Goal: Communication & Community: Ask a question

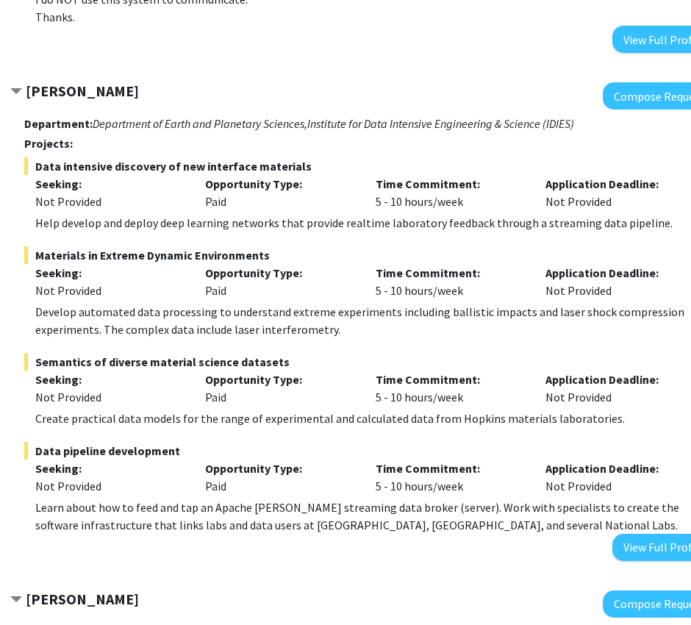
scroll to position [736, 89]
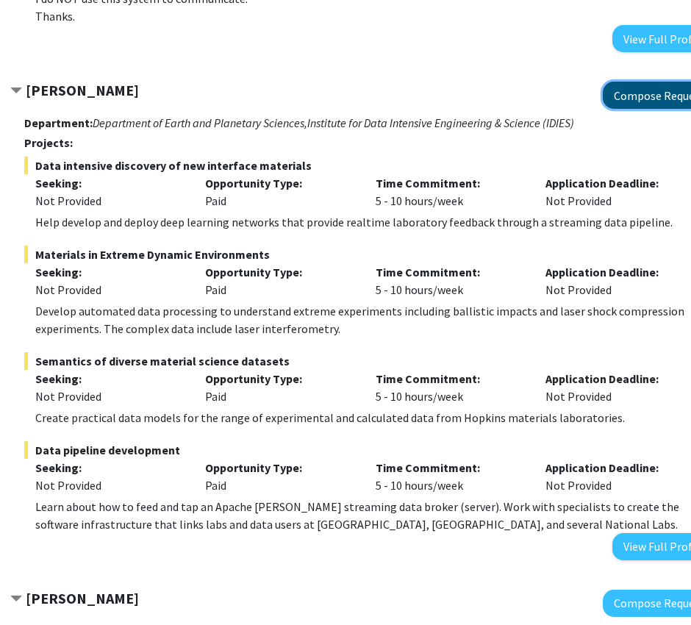
click at [640, 82] on button "Compose Request" at bounding box center [659, 95] width 113 height 27
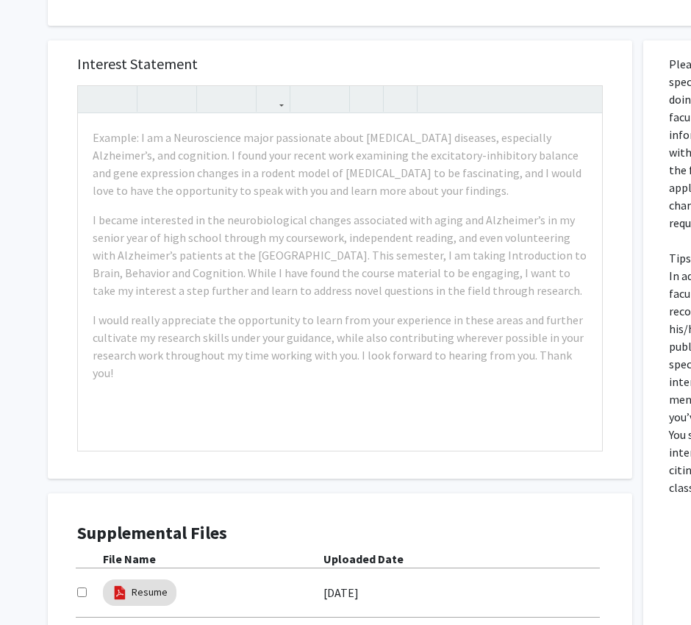
scroll to position [816, 0]
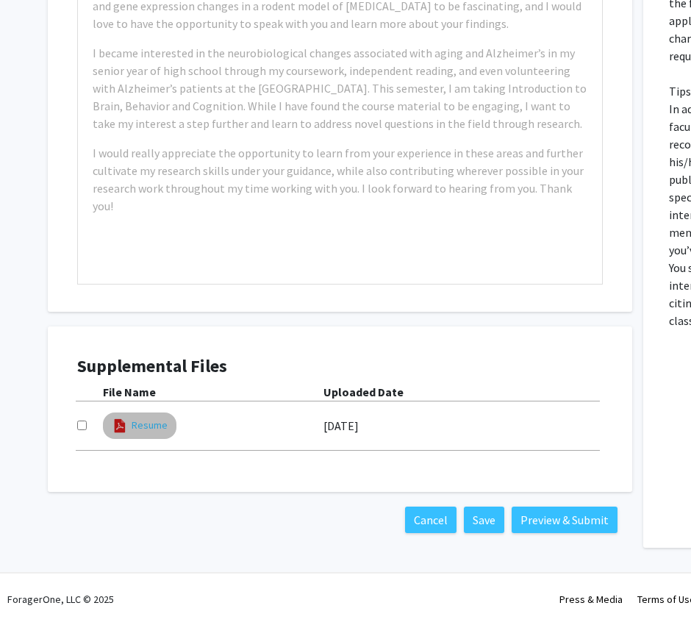
click at [145, 430] on link "Resume" at bounding box center [150, 425] width 36 height 15
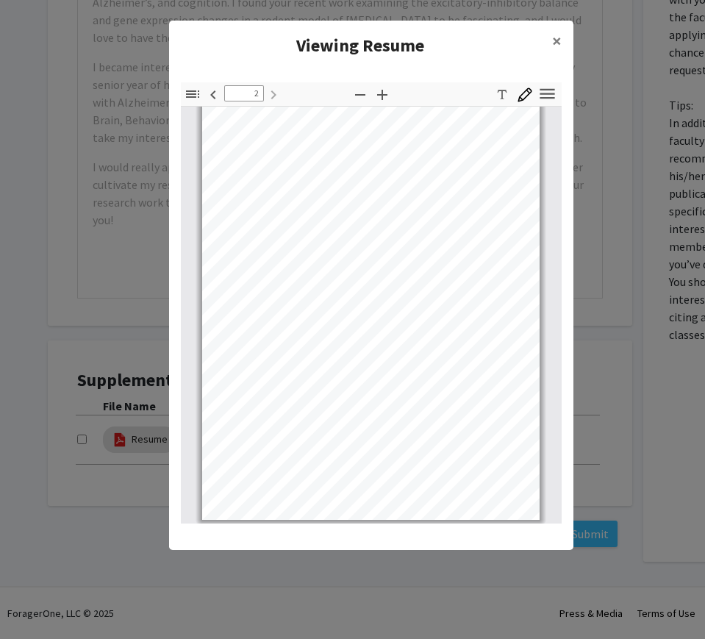
scroll to position [479, 0]
type input "1"
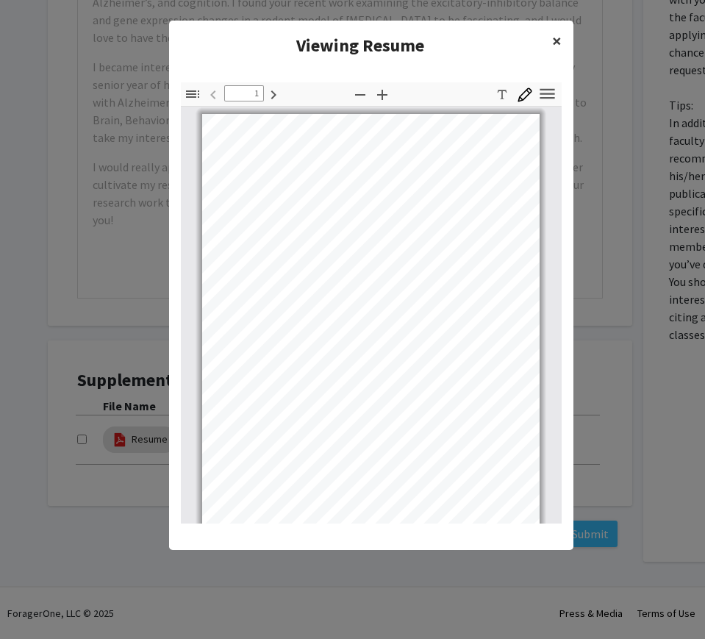
click at [557, 32] on span "×" at bounding box center [557, 40] width 10 height 23
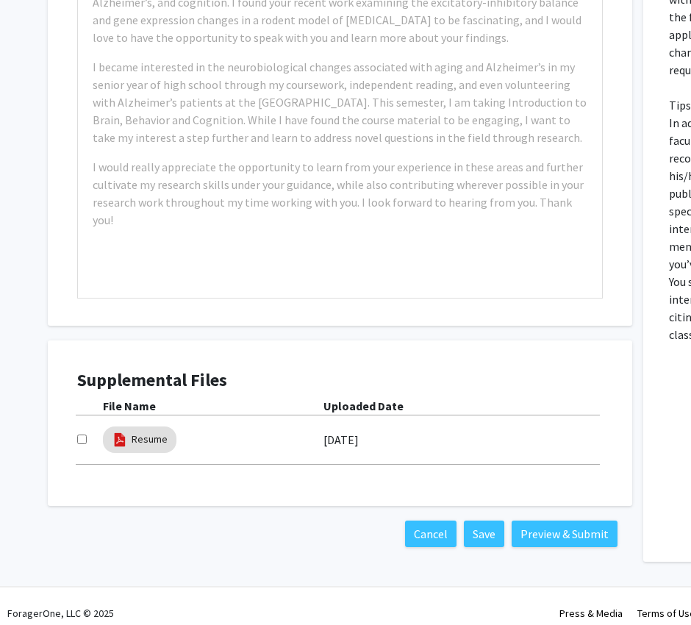
click at [87, 442] on div at bounding box center [90, 440] width 26 height 18
click at [81, 442] on input "checkbox" at bounding box center [82, 439] width 10 height 10
click at [82, 440] on input "checkbox" at bounding box center [82, 439] width 10 height 10
checkbox input "false"
click at [132, 440] on link "Resume" at bounding box center [150, 438] width 36 height 15
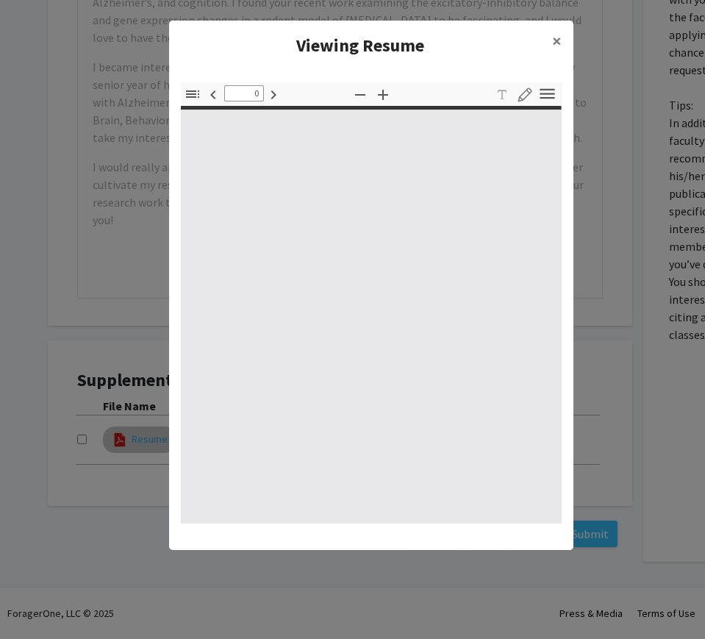
type input "1"
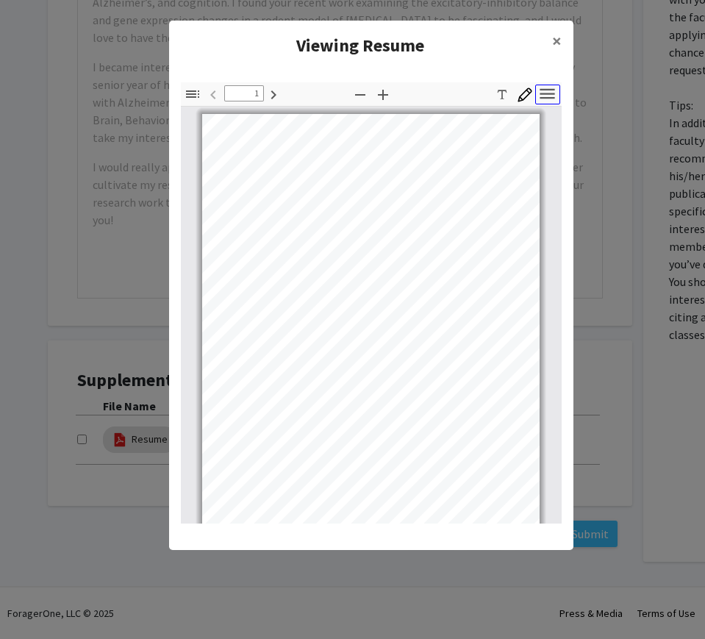
click at [545, 101] on icon "button" at bounding box center [547, 94] width 20 height 20
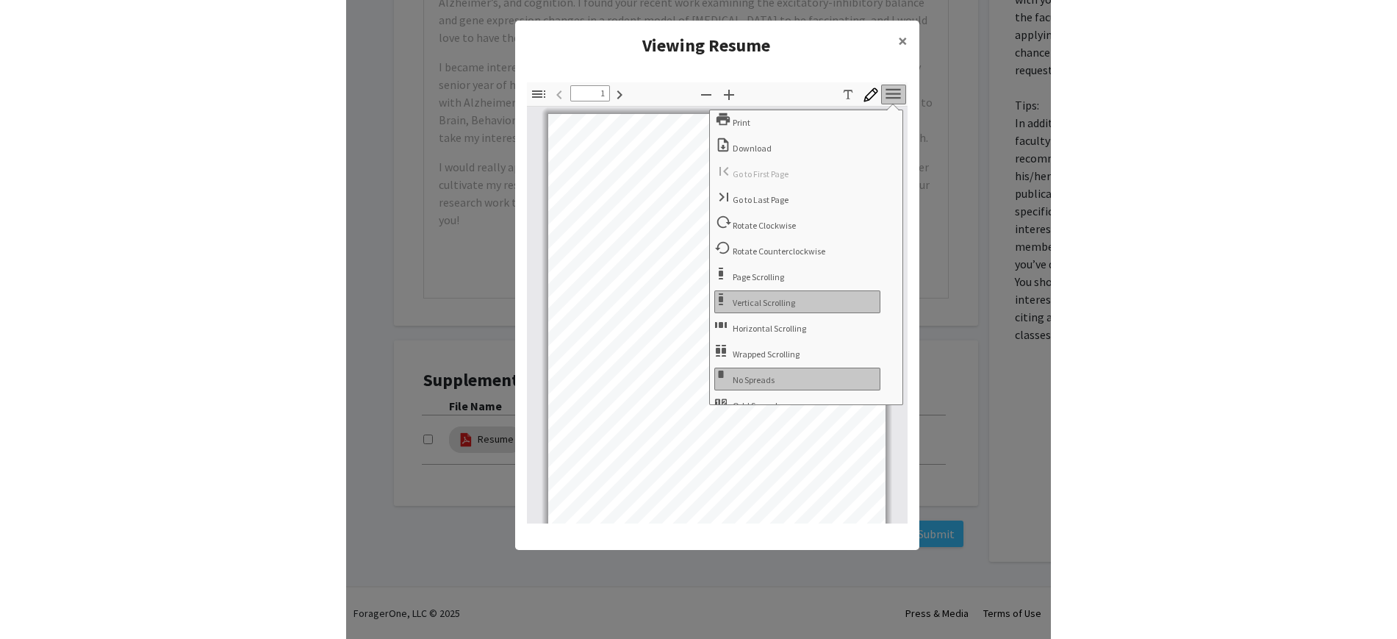
scroll to position [40, 0]
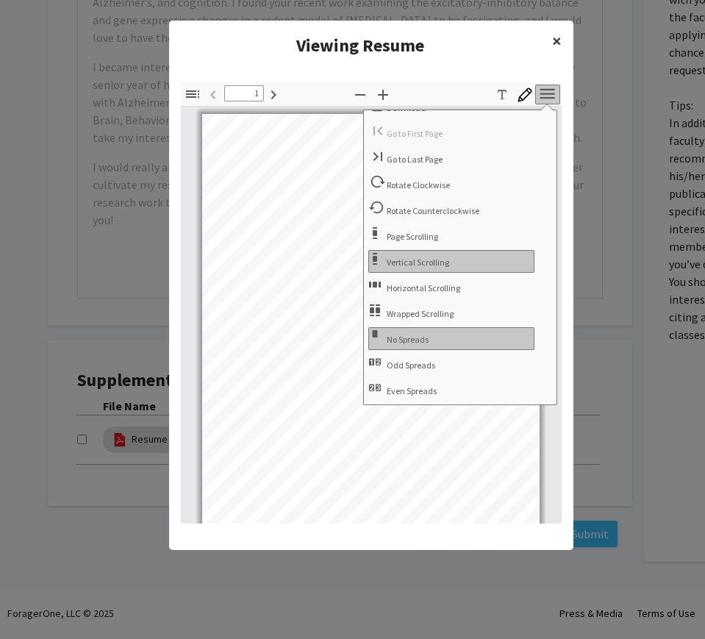
click at [549, 34] on button "×" at bounding box center [556, 41] width 33 height 41
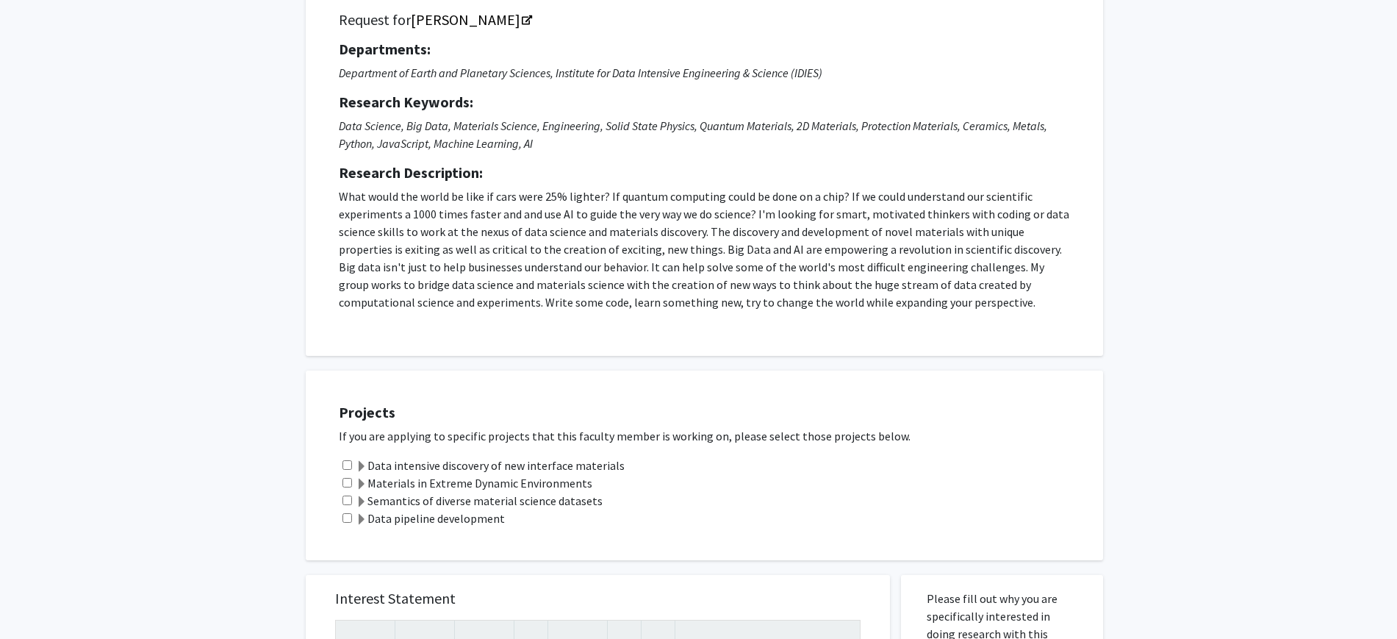
scroll to position [0, 0]
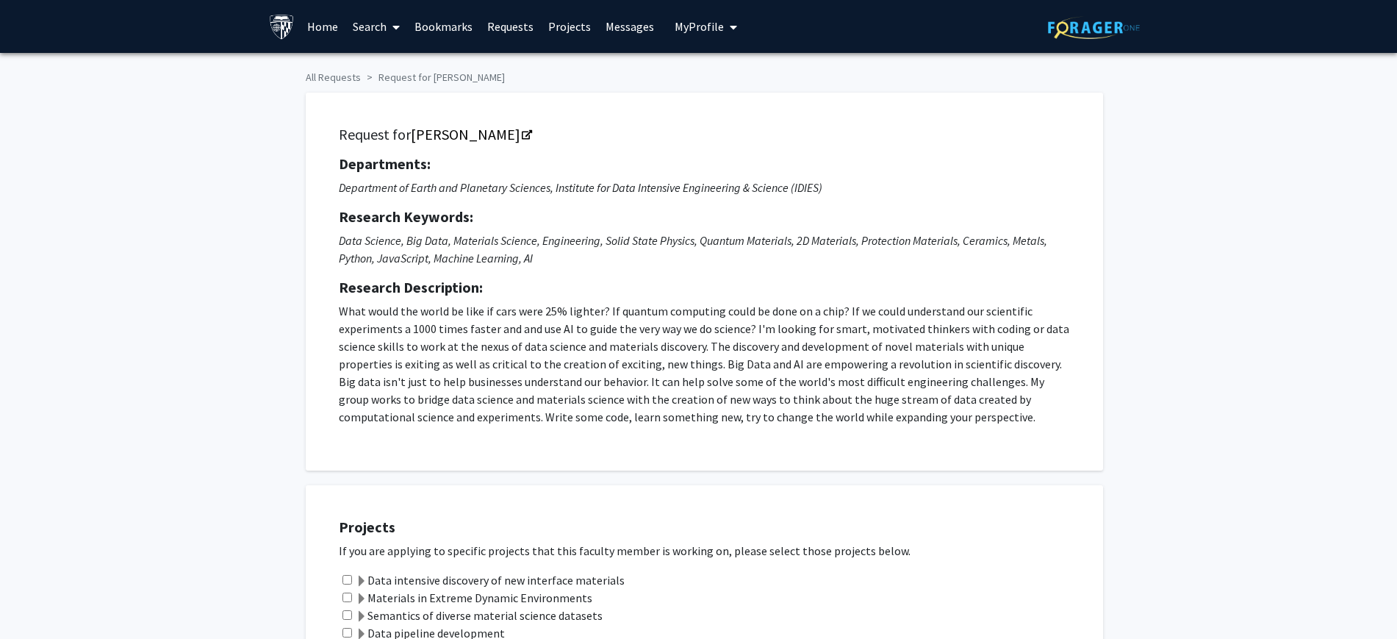
click at [287, 24] on img at bounding box center [282, 27] width 26 height 26
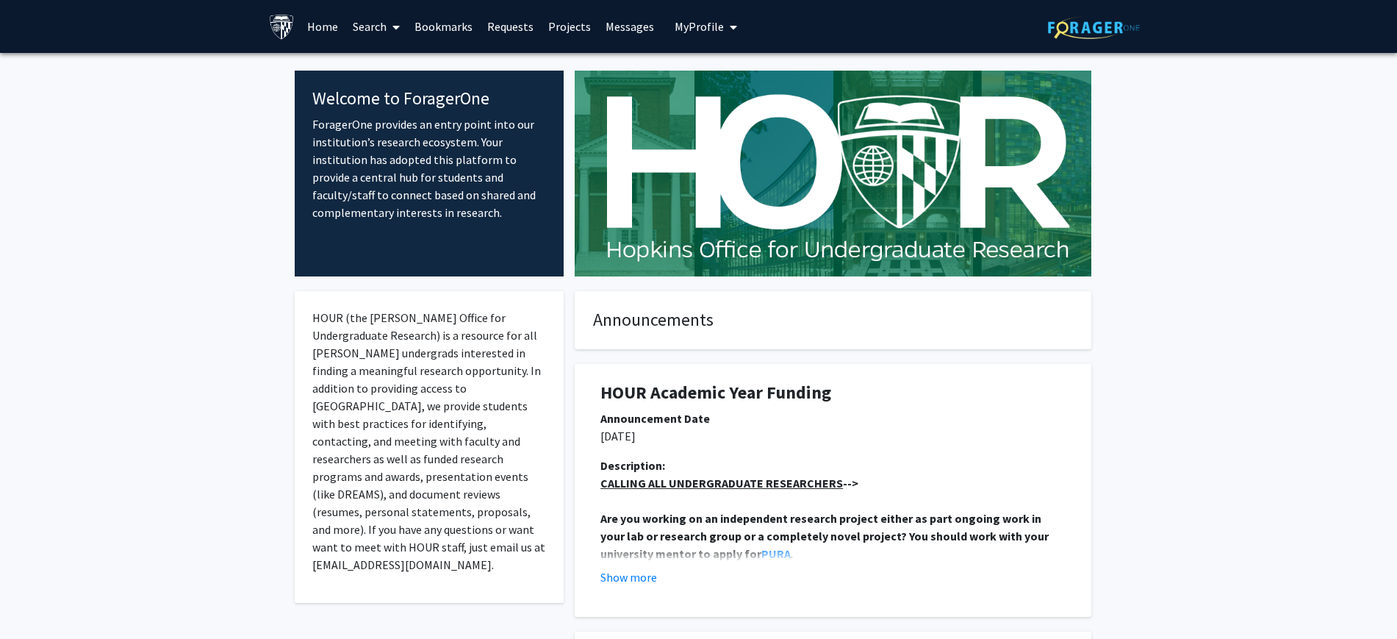
click at [282, 24] on img at bounding box center [282, 27] width 26 height 26
click at [690, 25] on img at bounding box center [1094, 27] width 92 height 23
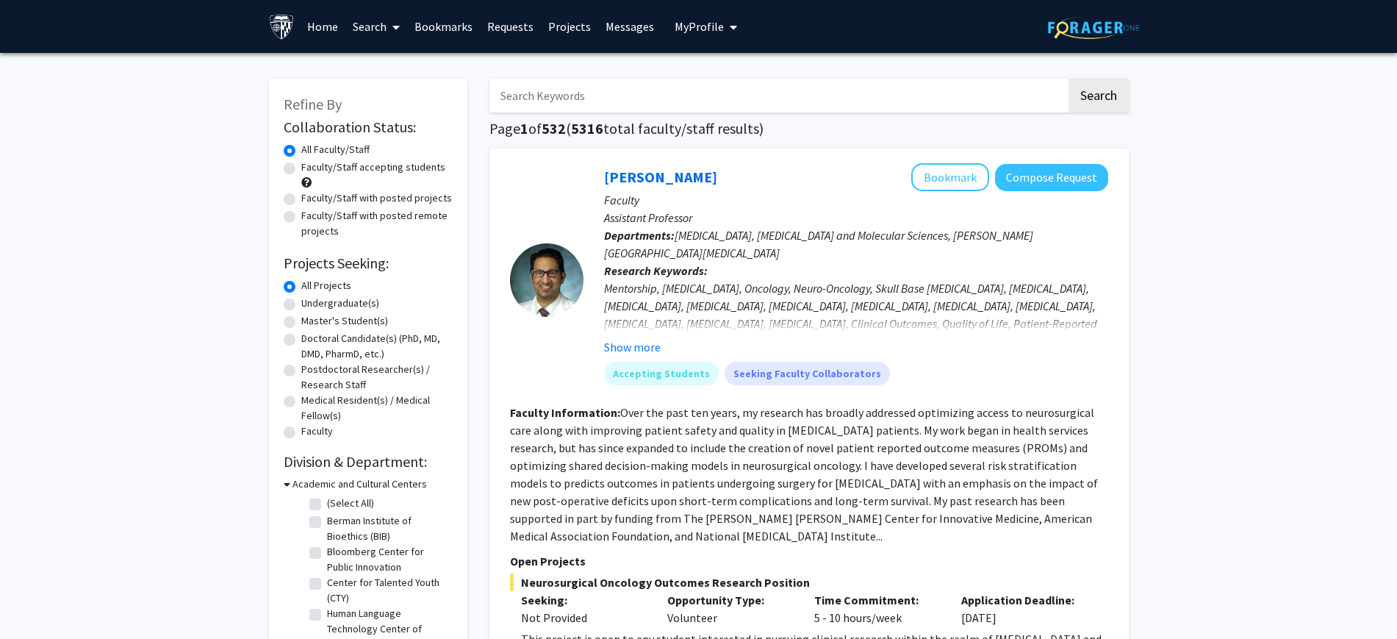
click at [284, 26] on img at bounding box center [282, 27] width 26 height 26
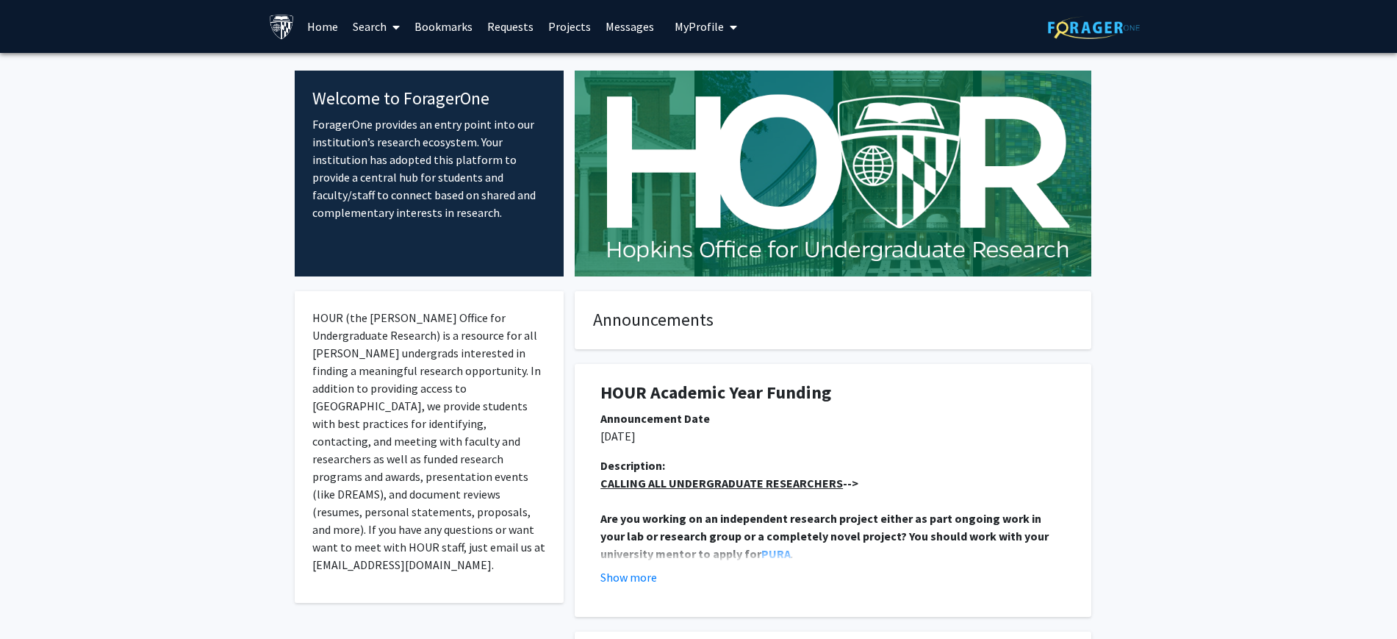
click at [690, 20] on span "My Profile" at bounding box center [699, 26] width 49 height 15
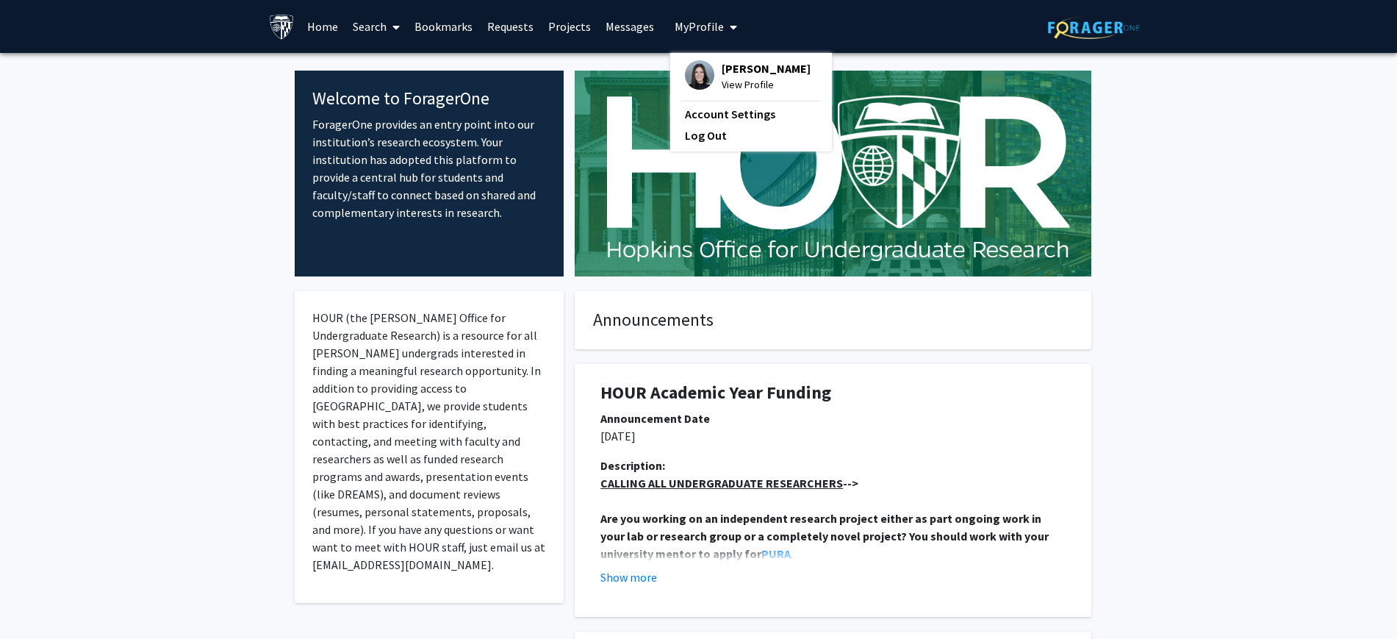
click at [690, 76] on span "[PERSON_NAME]" at bounding box center [766, 68] width 89 height 16
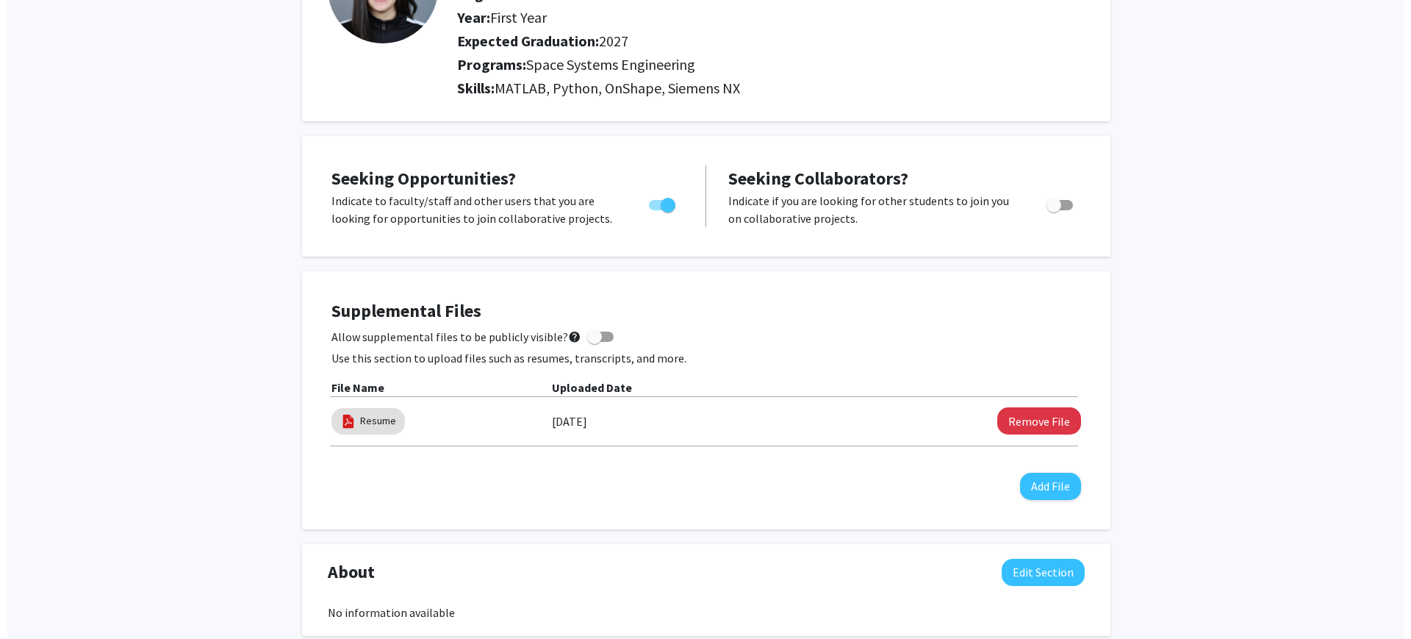
scroll to position [165, 0]
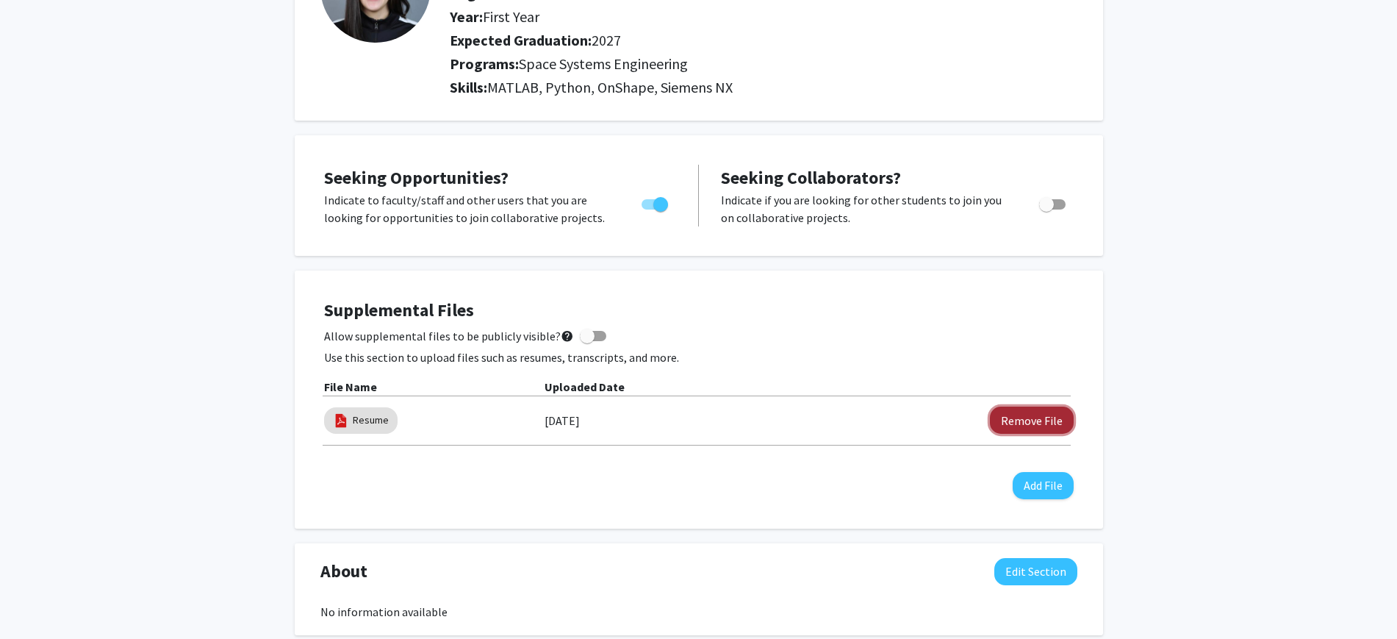
click at [690, 412] on button "Remove File" at bounding box center [1032, 419] width 84 height 27
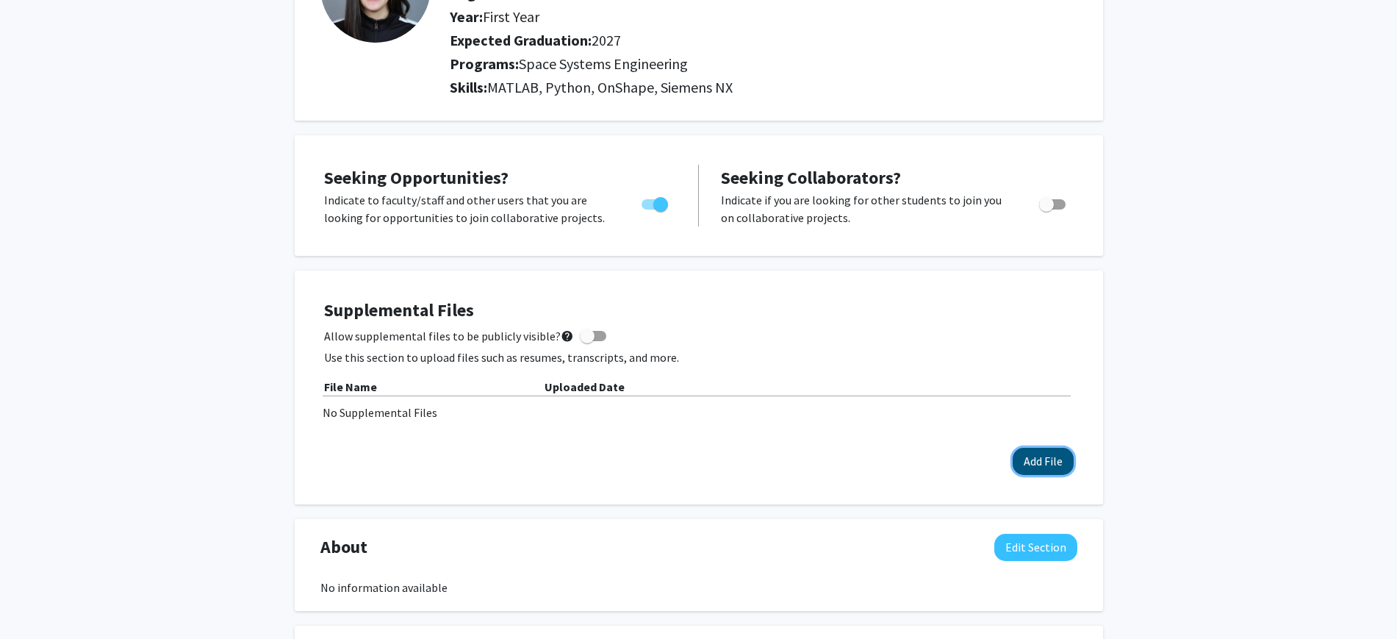
click at [690, 456] on button "Add File" at bounding box center [1043, 461] width 61 height 27
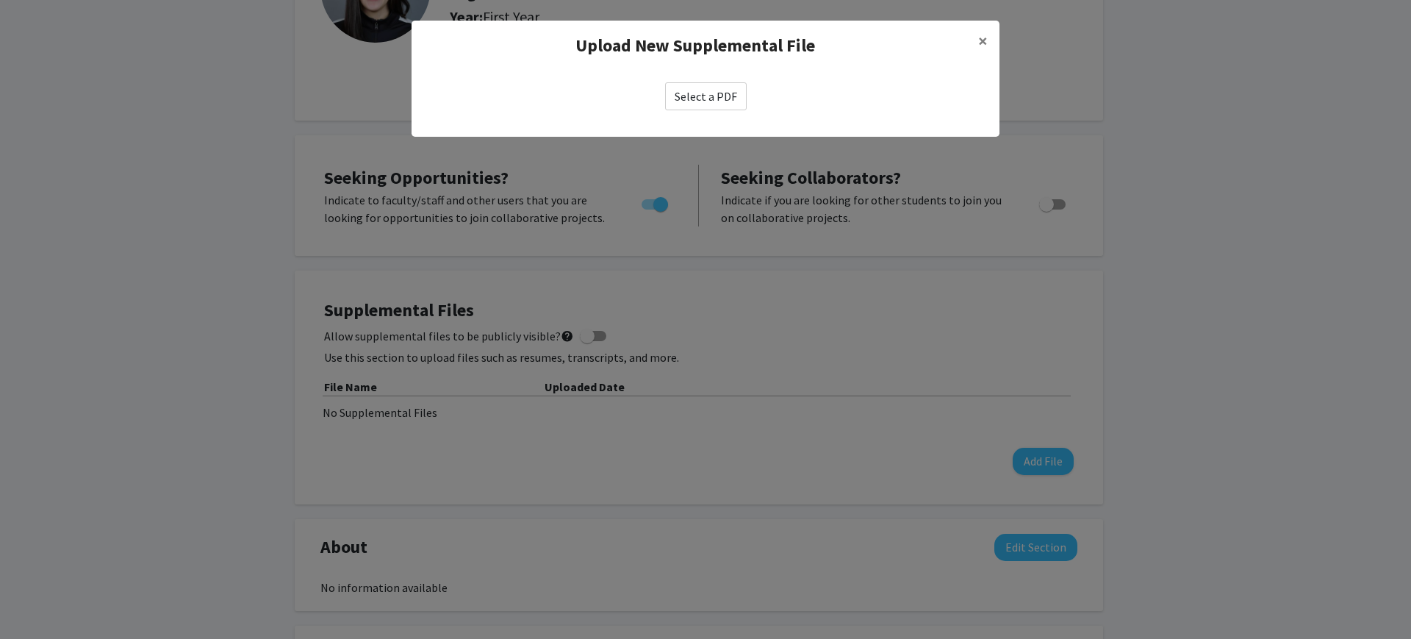
click at [690, 112] on div "Select a PDF" at bounding box center [706, 96] width 588 height 51
click at [690, 98] on label "Select a PDF" at bounding box center [706, 96] width 82 height 28
click at [0, 0] on input "Select a PDF" at bounding box center [0, 0] width 0 height 0
select select "custom"
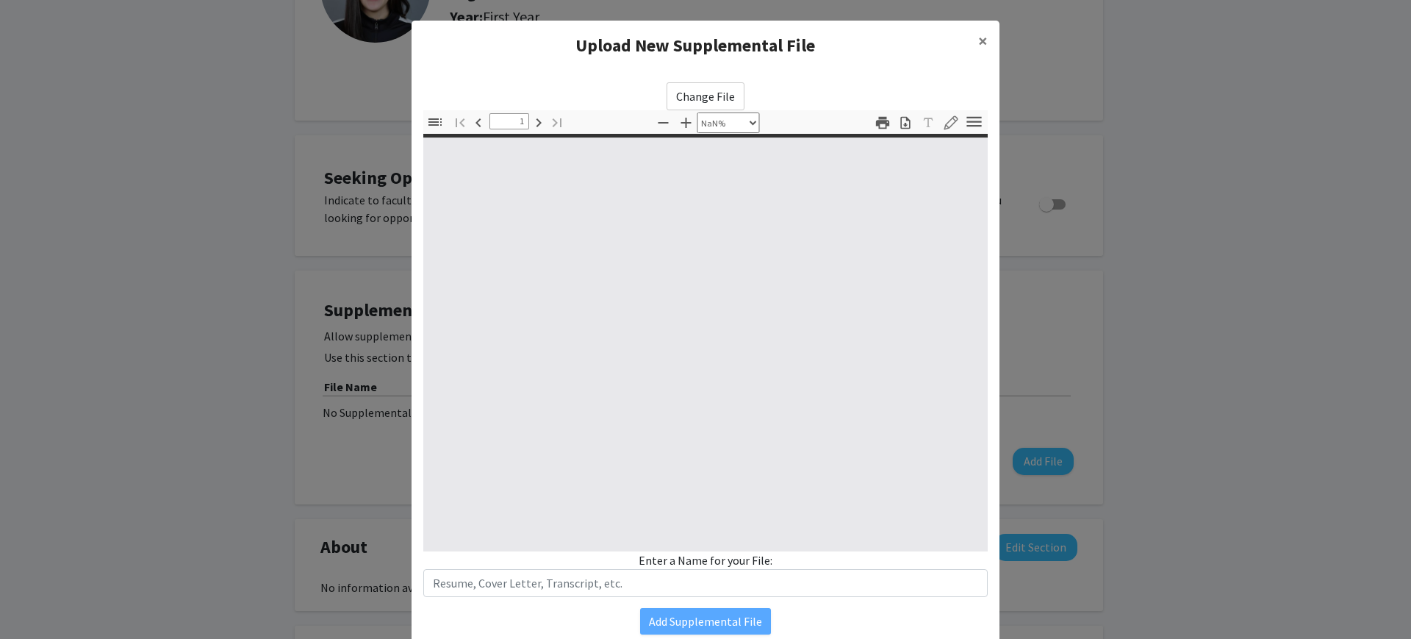
type input "0"
select select "custom"
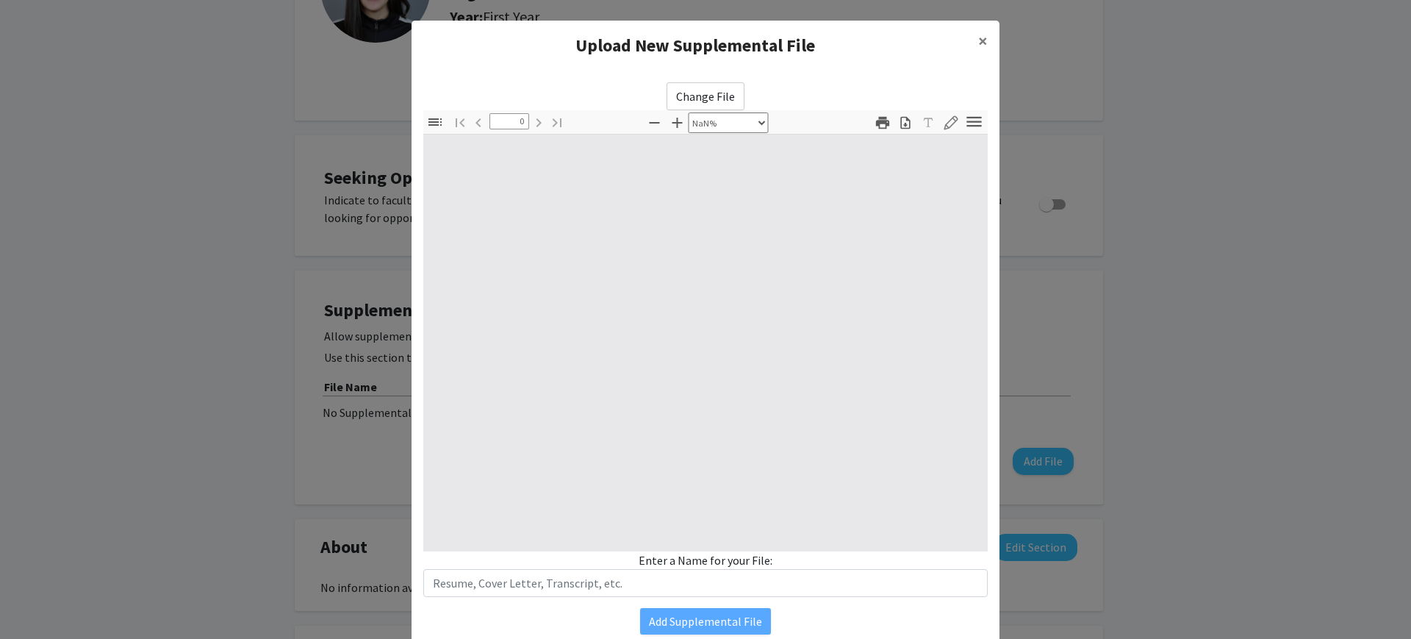
type input "1"
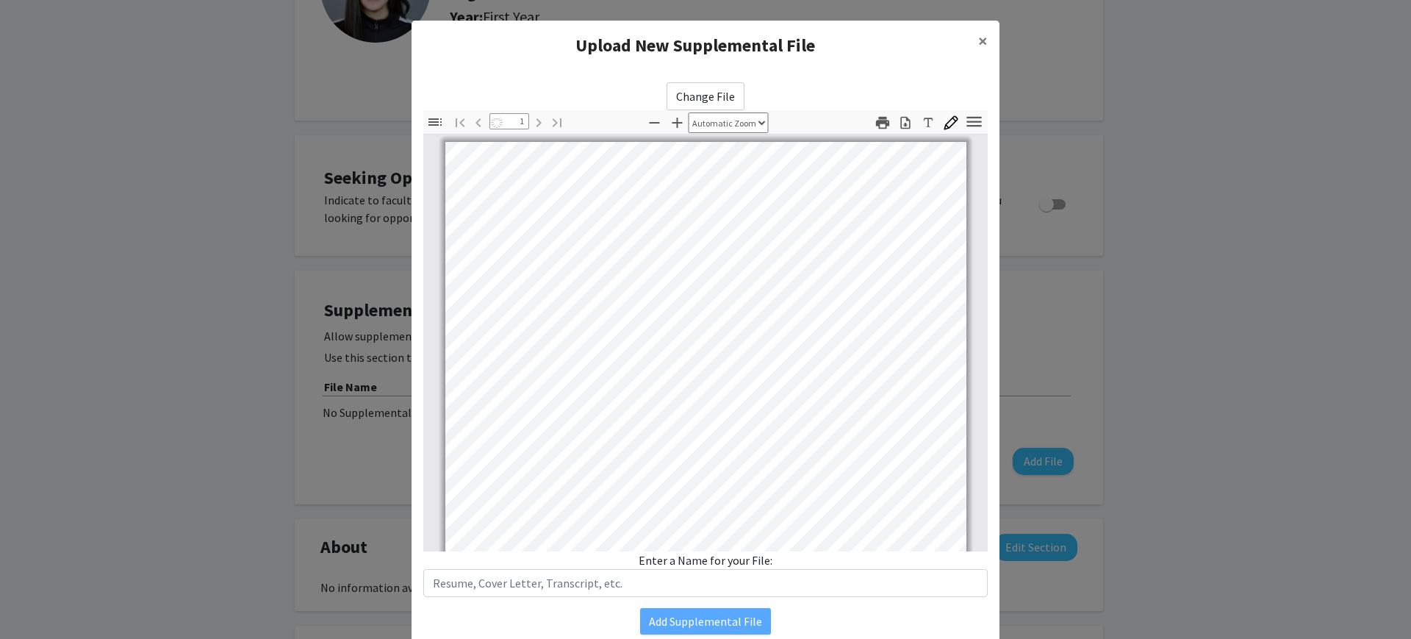
select select "auto"
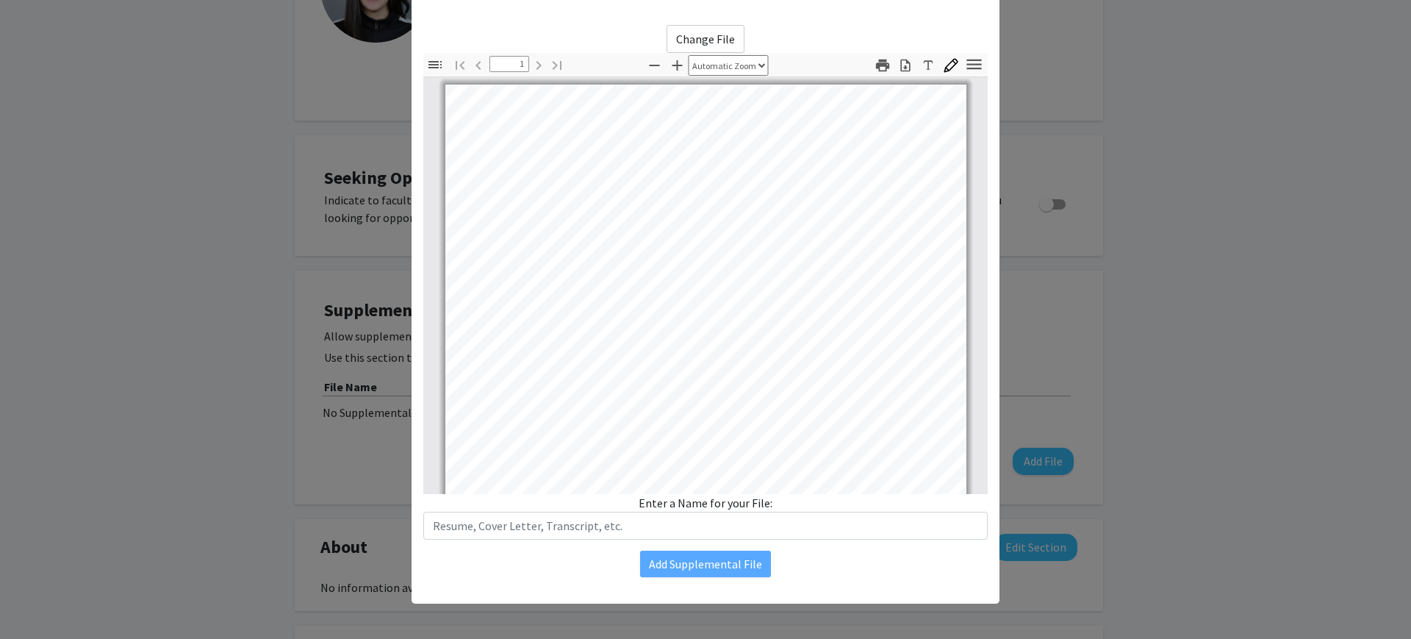
scroll to position [0, 0]
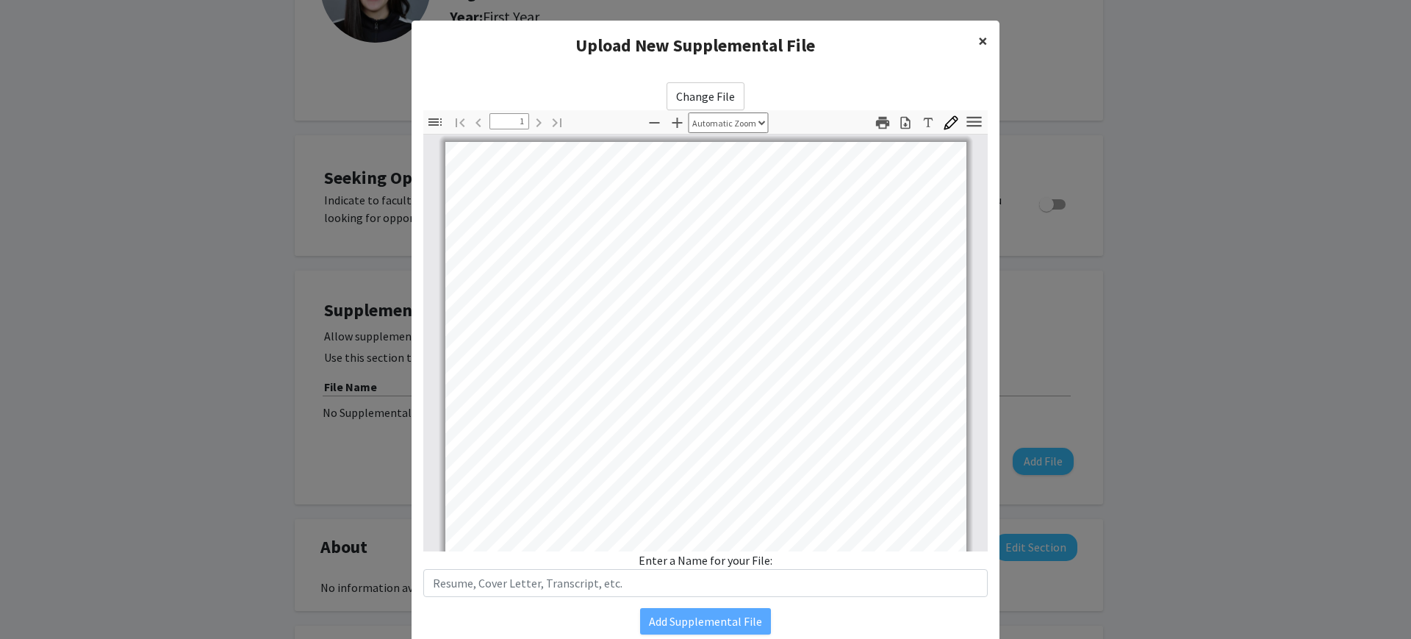
click at [690, 40] on span "×" at bounding box center [983, 40] width 10 height 23
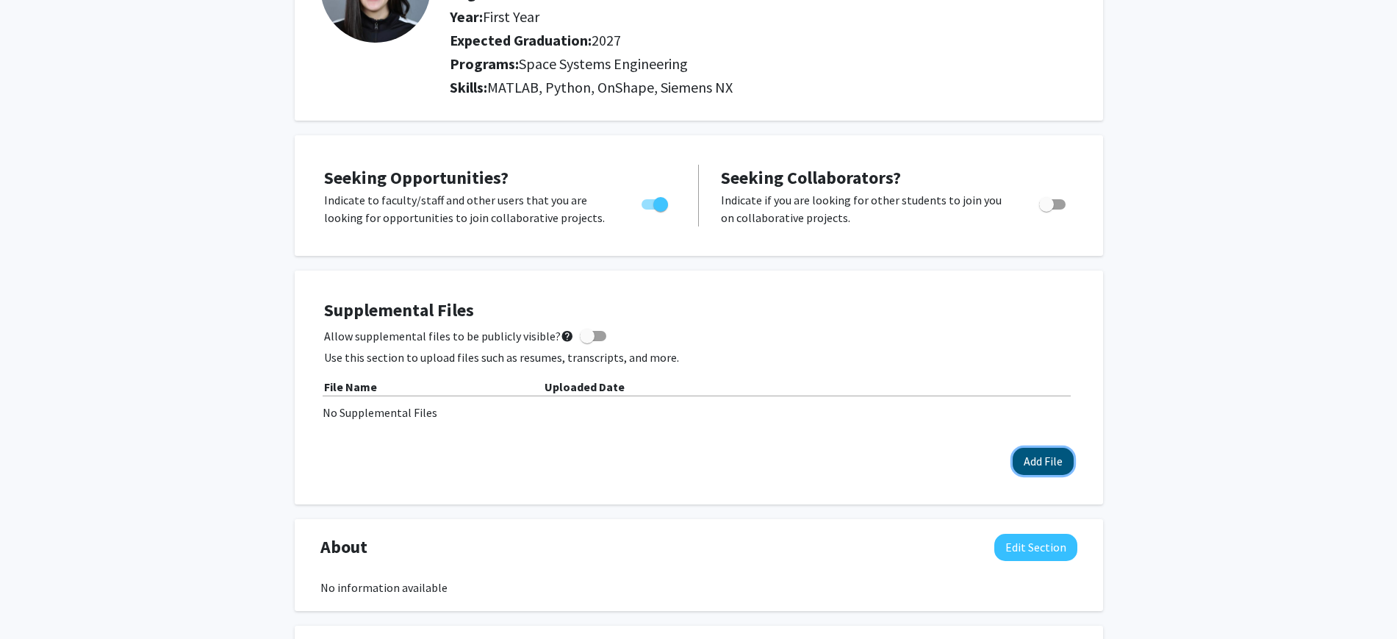
click at [690, 453] on button "Add File" at bounding box center [1043, 461] width 61 height 27
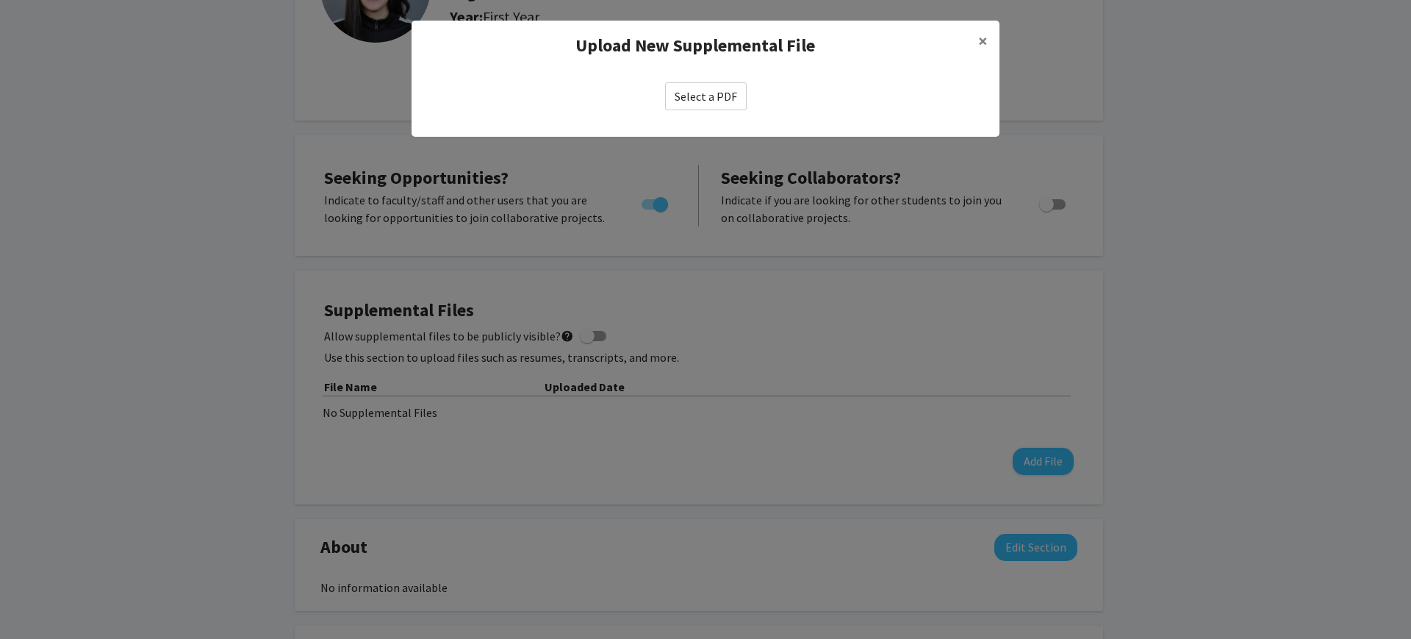
click at [690, 92] on label "Select a PDF" at bounding box center [706, 96] width 82 height 28
click at [0, 0] on input "Select a PDF" at bounding box center [0, 0] width 0 height 0
select select "custom"
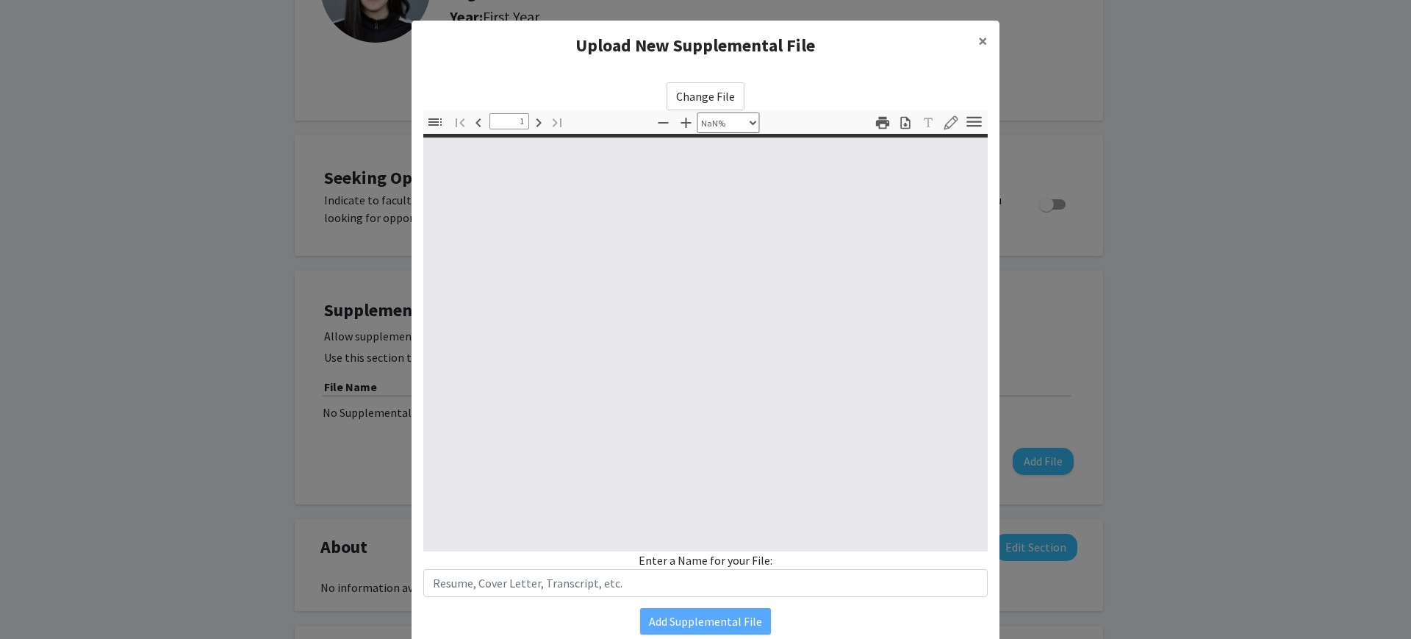
type input "0"
select select "custom"
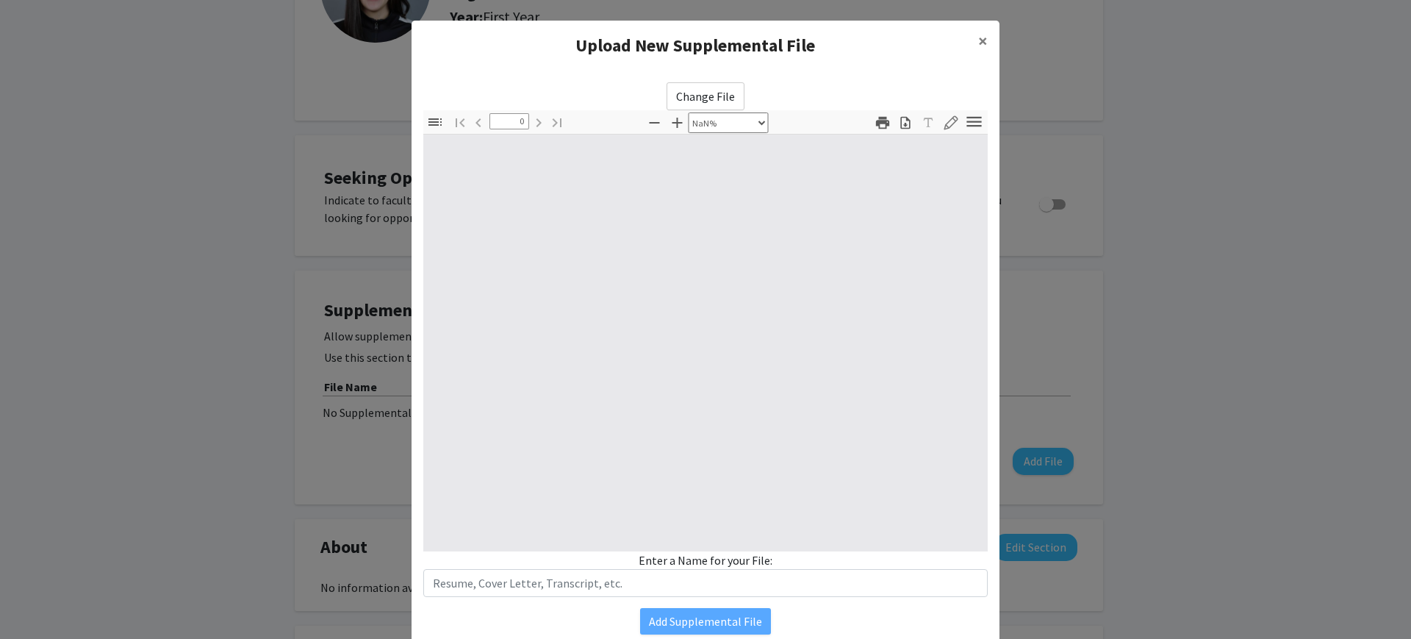
type input "1"
select select "auto"
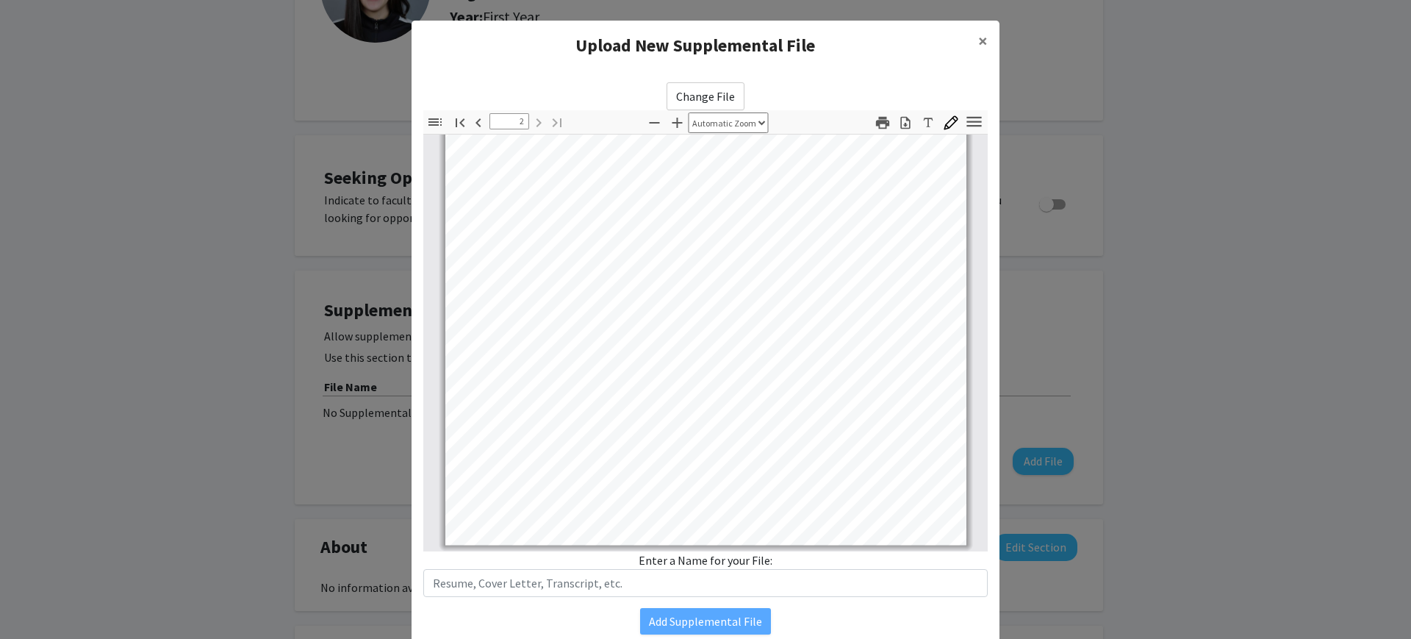
scroll to position [57, 0]
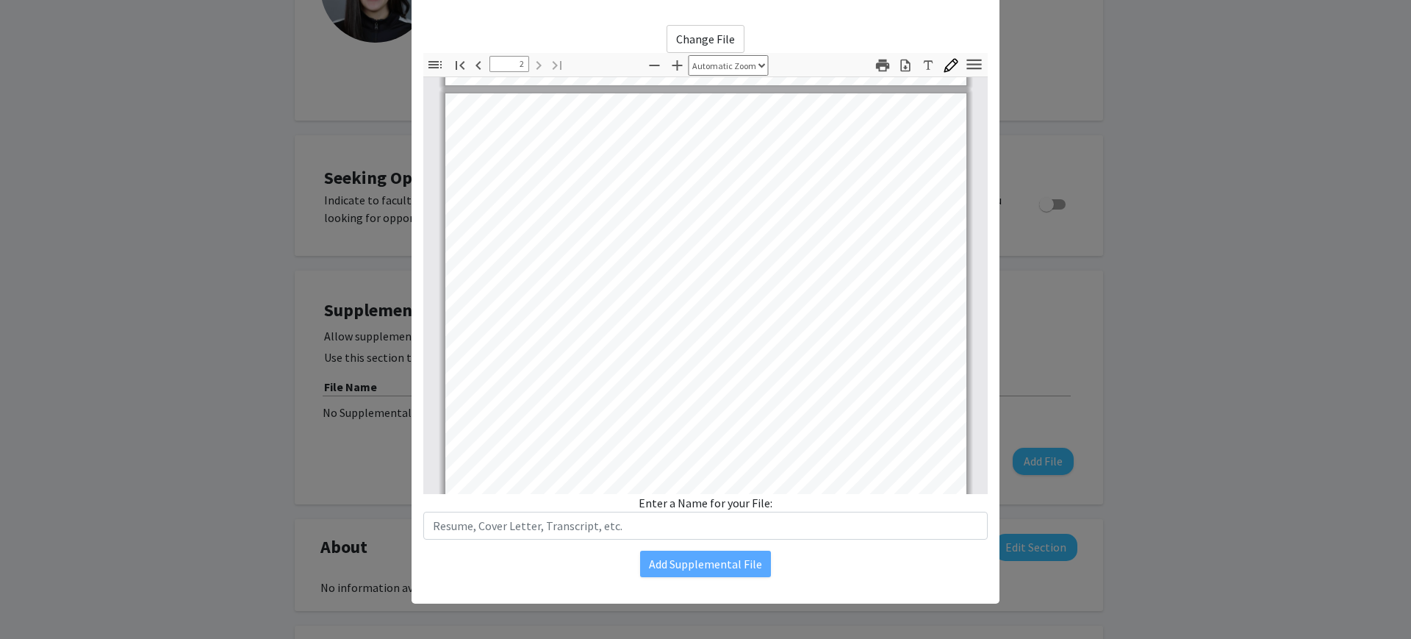
type input "1"
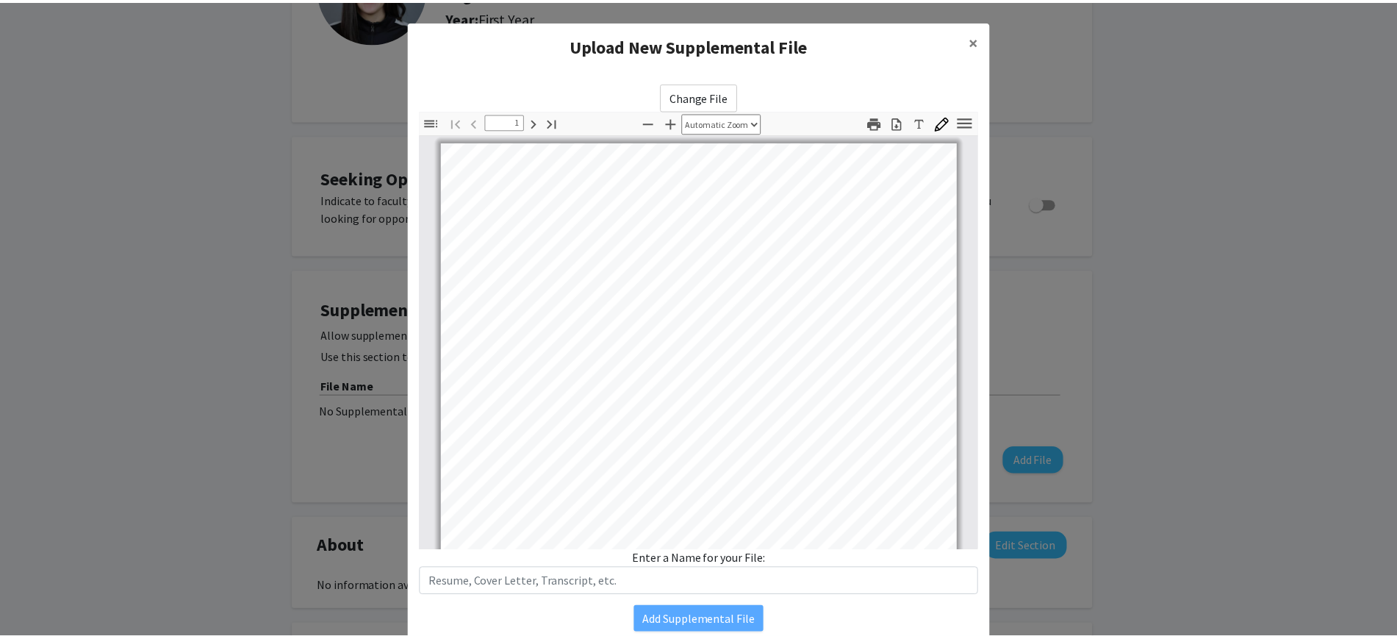
scroll to position [1, 0]
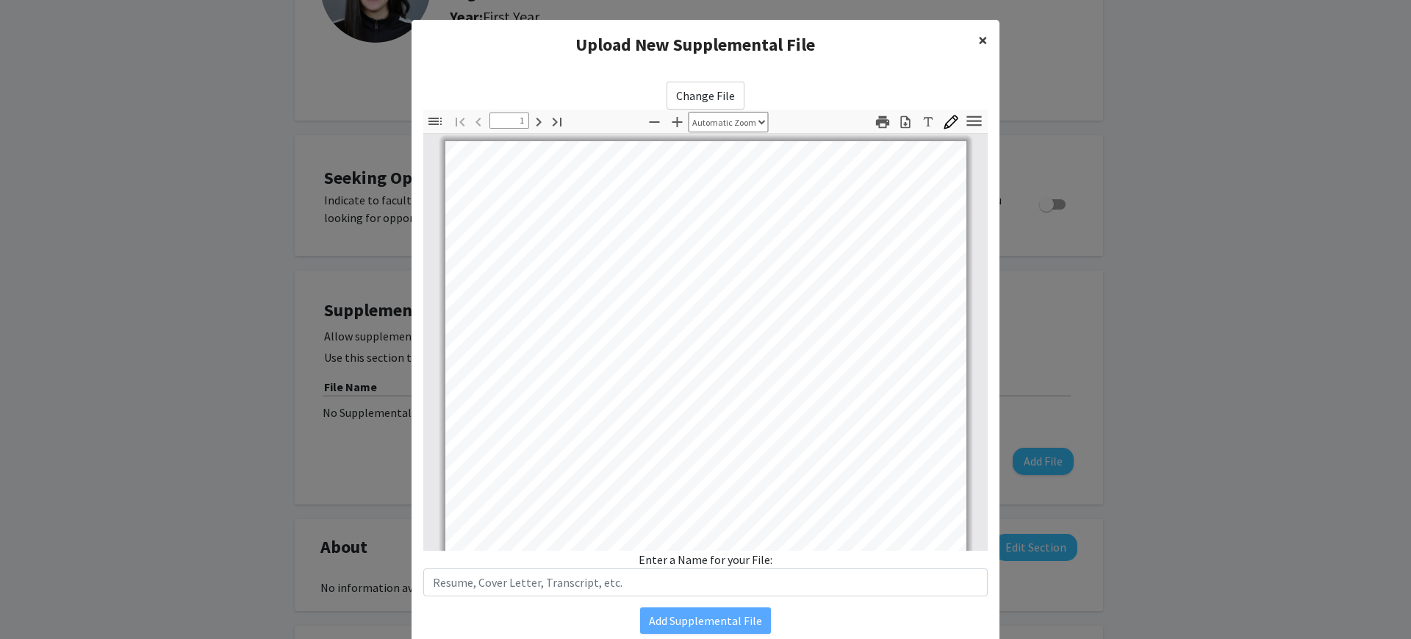
click at [690, 37] on span "×" at bounding box center [983, 40] width 10 height 23
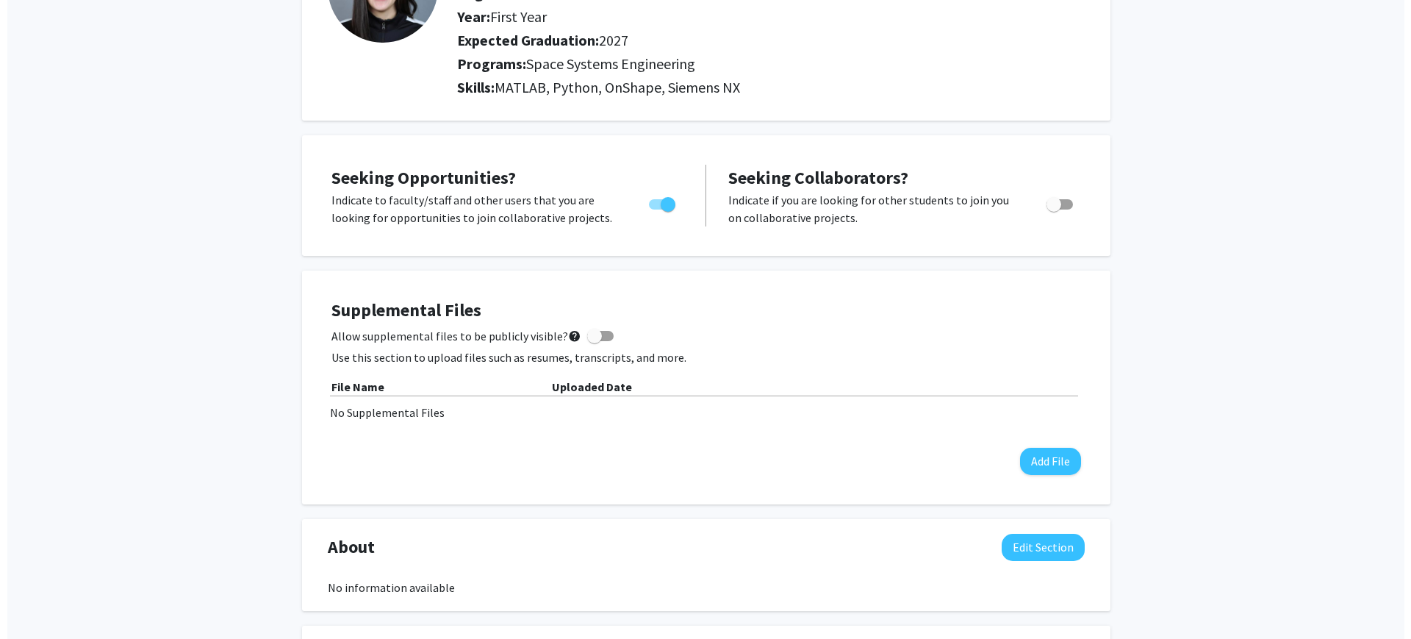
scroll to position [209, 0]
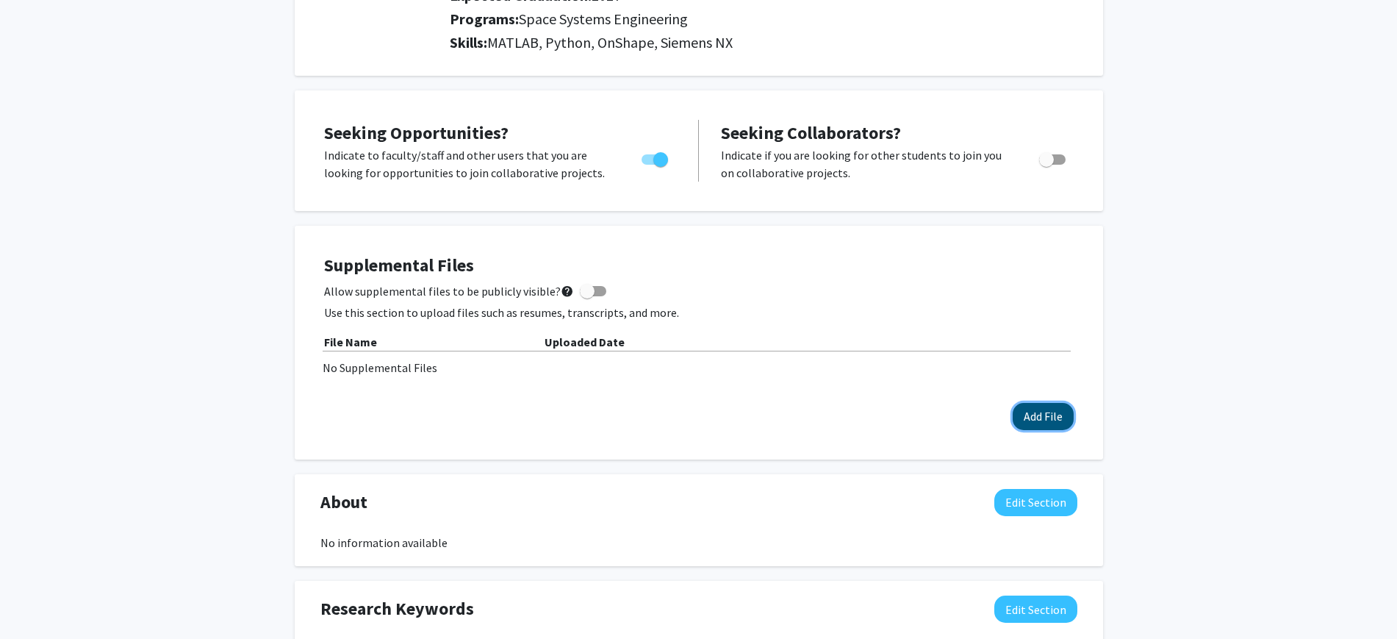
click at [690, 409] on button "Add File" at bounding box center [1043, 416] width 61 height 27
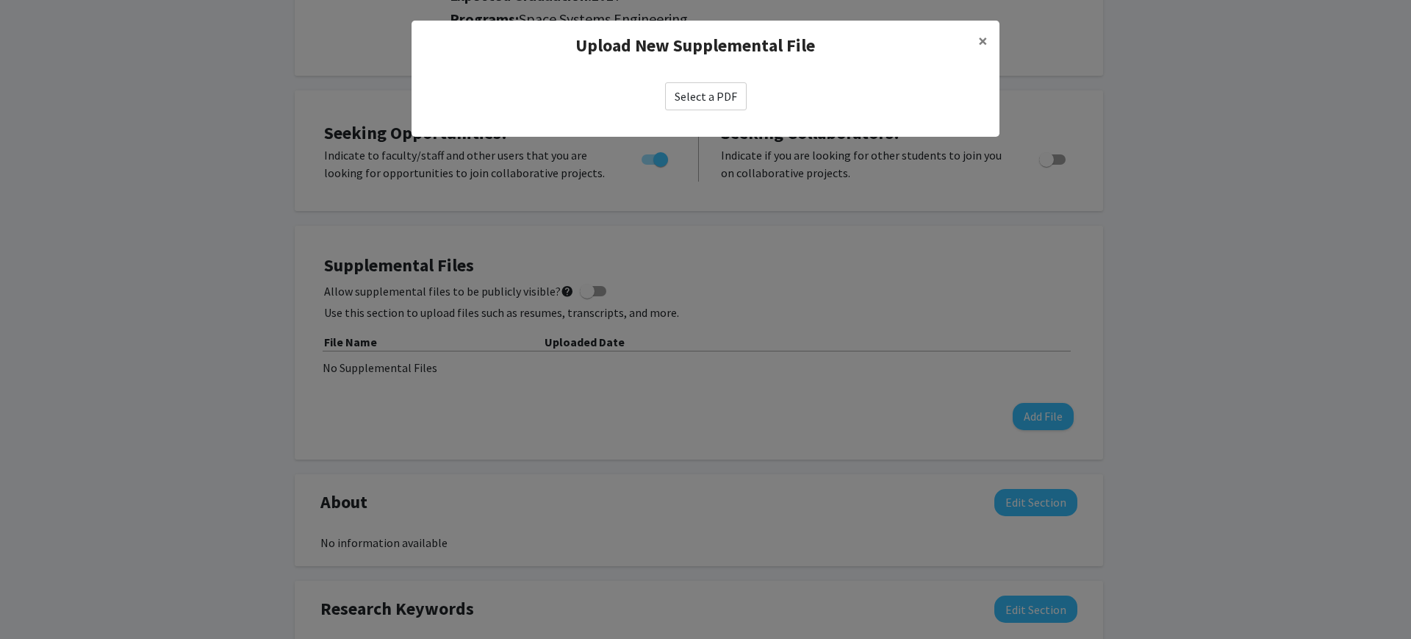
click at [690, 101] on label "Select a PDF" at bounding box center [706, 96] width 82 height 28
click at [0, 0] on input "Select a PDF" at bounding box center [0, 0] width 0 height 0
select select "custom"
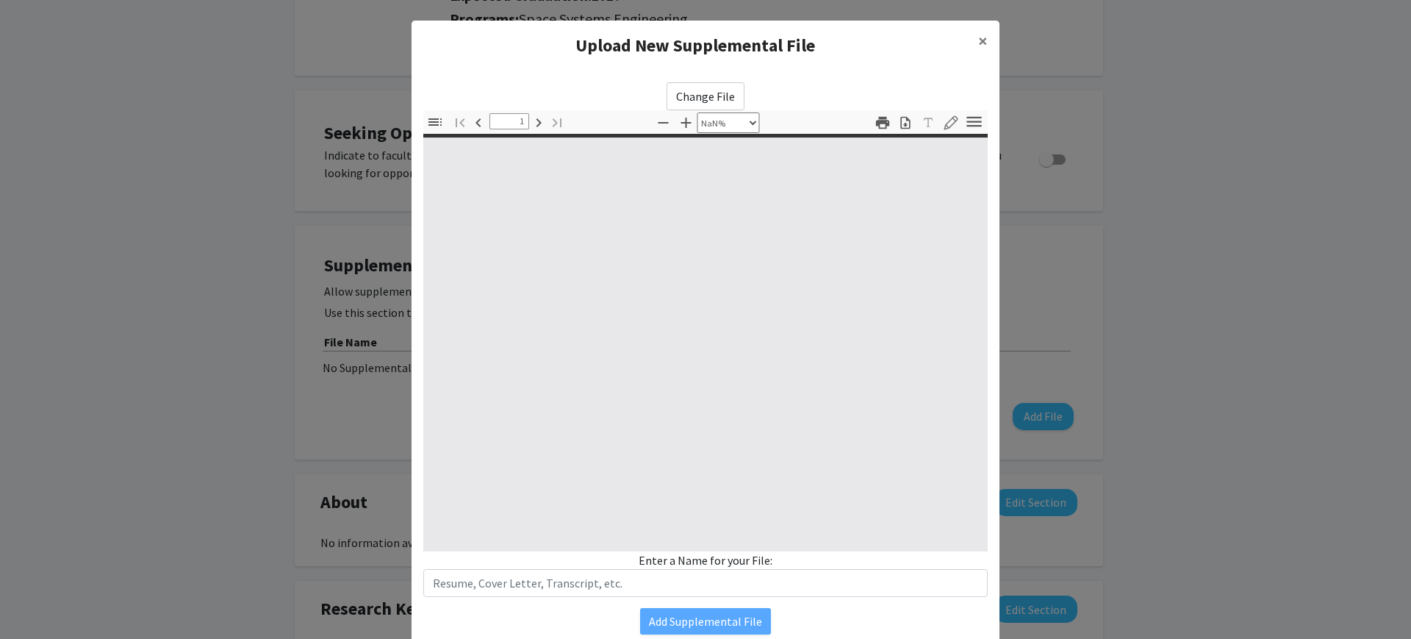
type input "0"
select select "custom"
type input "1"
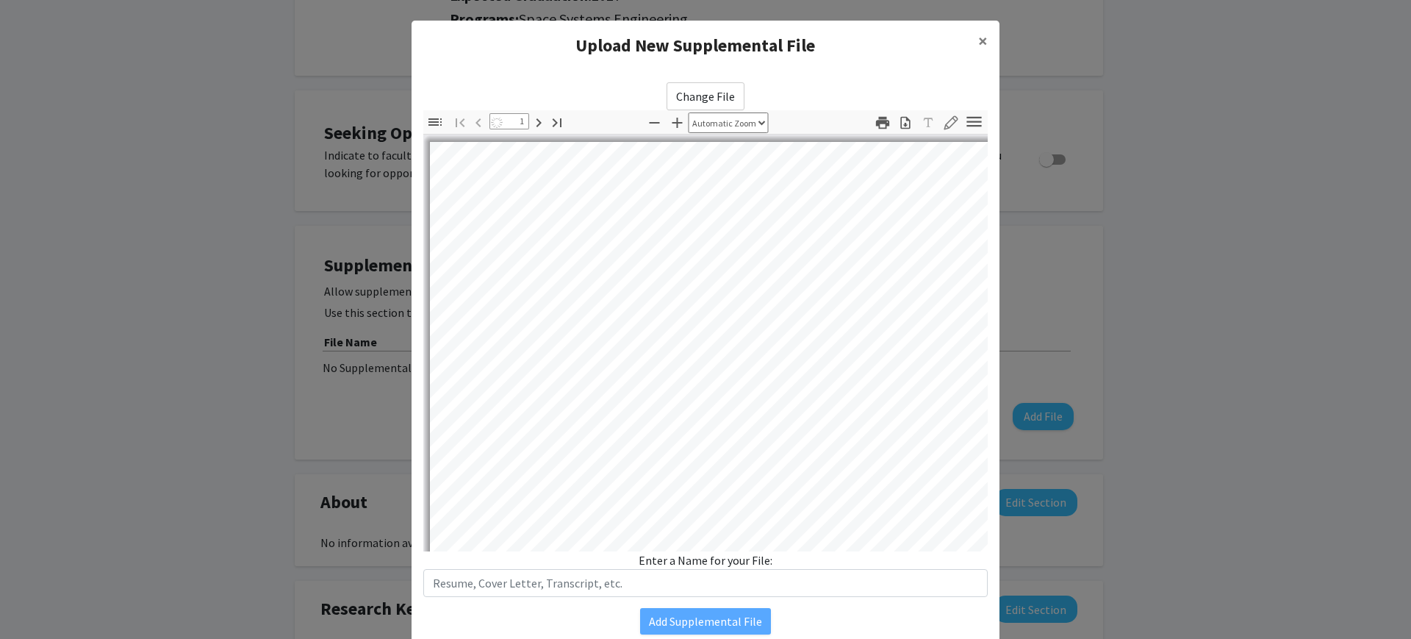
select select "auto"
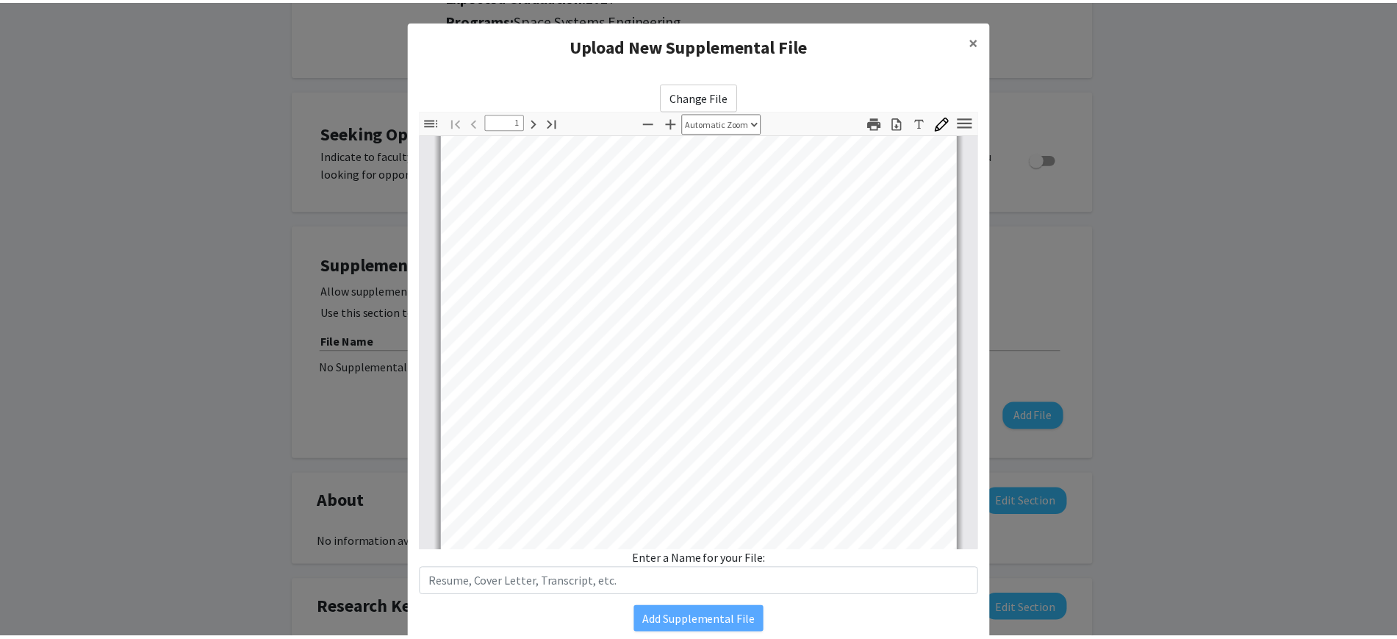
scroll to position [213, 0]
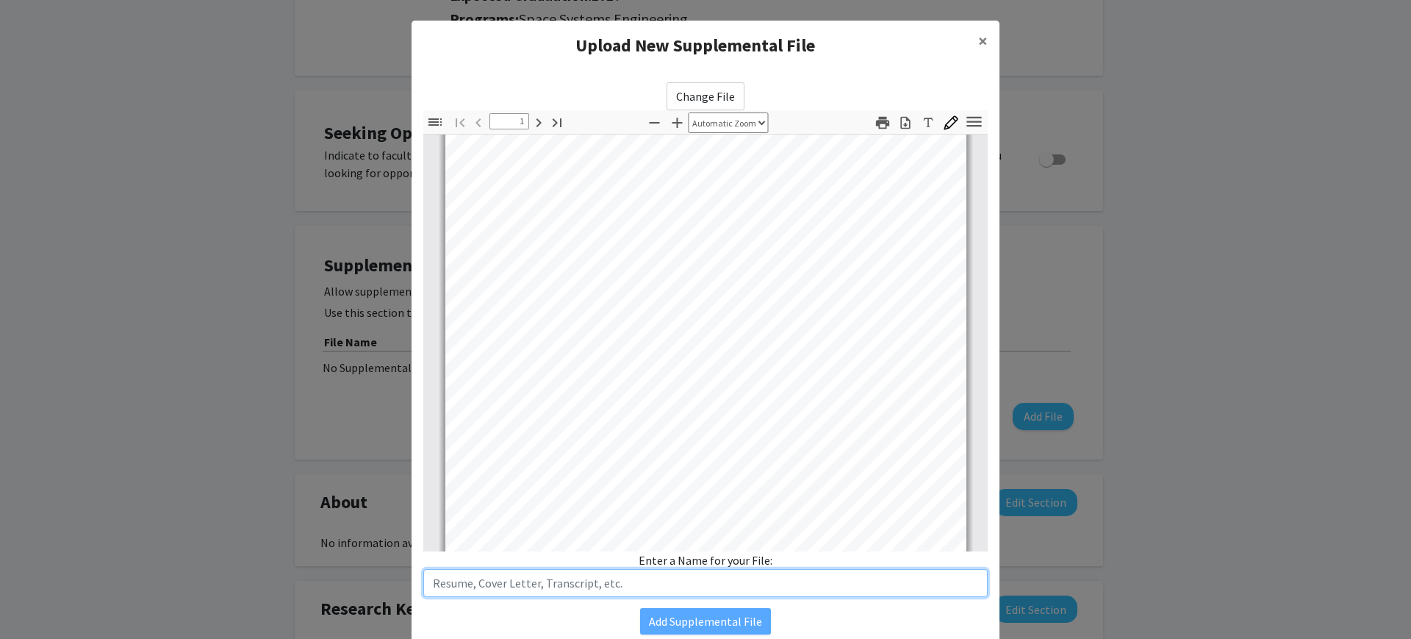
click at [632, 586] on input "text" at bounding box center [705, 583] width 565 height 28
type input "Resume"
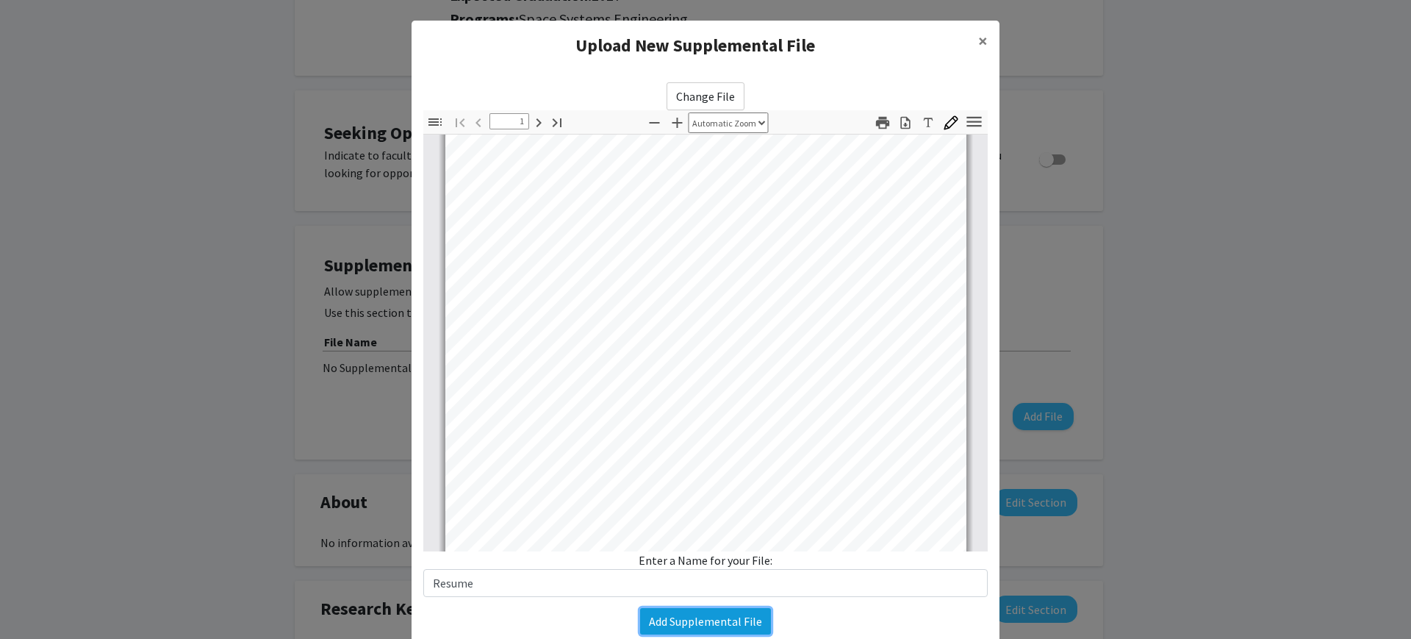
click at [690, 624] on button "Add Supplemental File" at bounding box center [705, 621] width 131 height 26
click at [686, 619] on button "Add Supplemental File" at bounding box center [705, 621] width 131 height 26
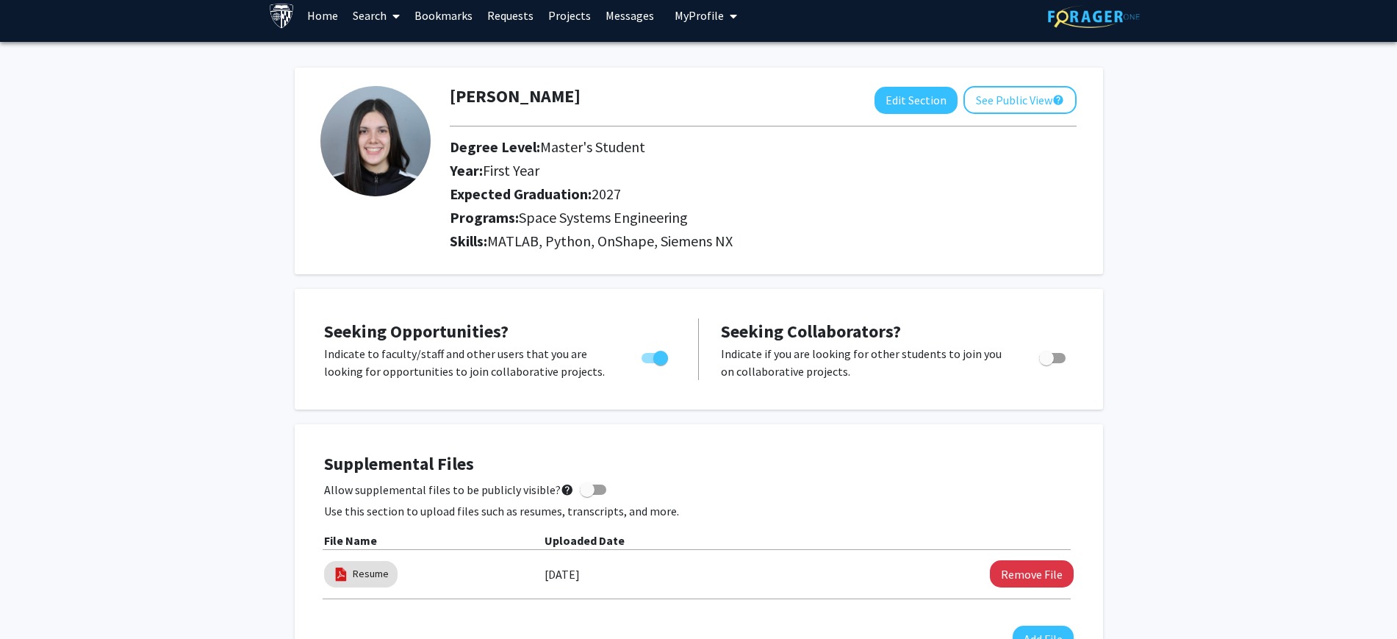
scroll to position [0, 0]
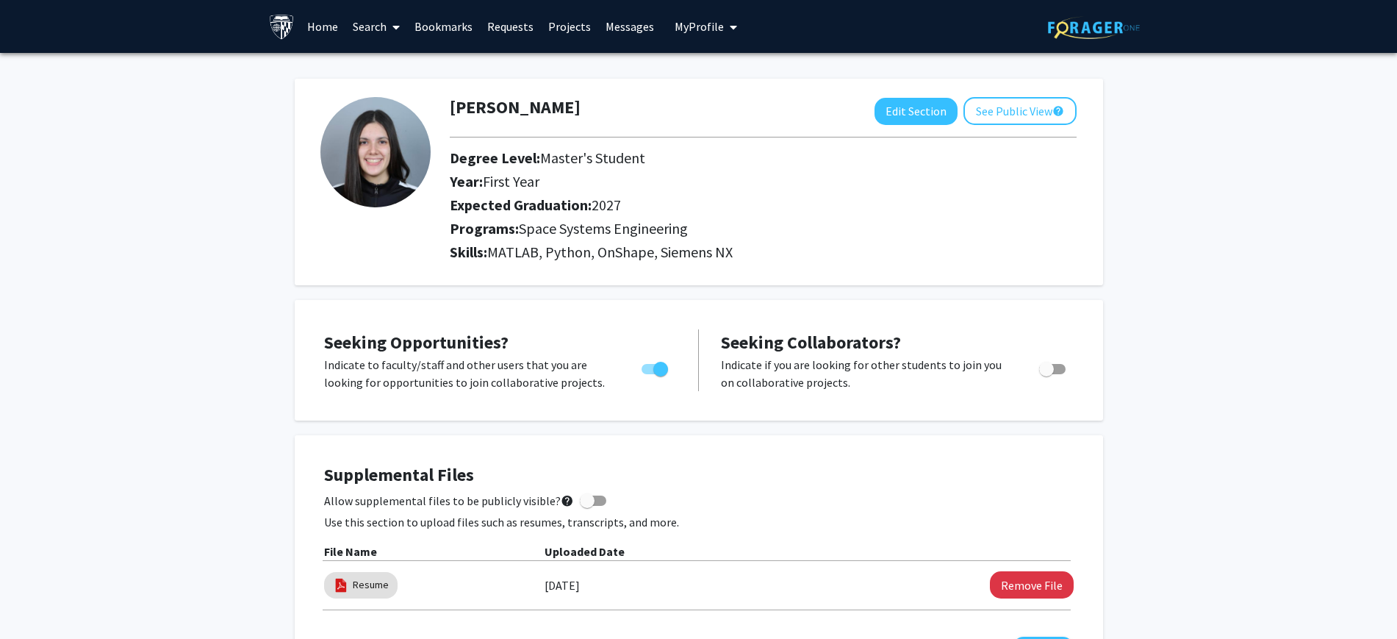
click at [435, 25] on link "Bookmarks" at bounding box center [443, 26] width 73 height 51
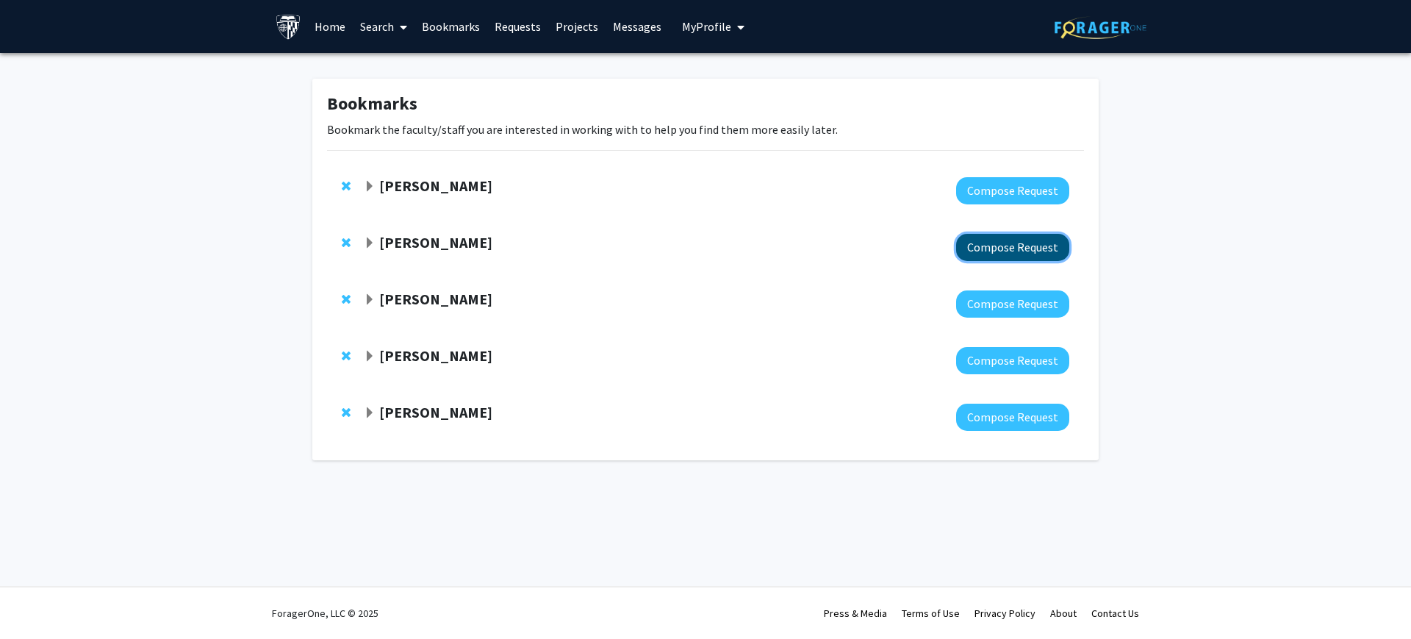
click at [690, 253] on button "Compose Request" at bounding box center [1012, 247] width 113 height 27
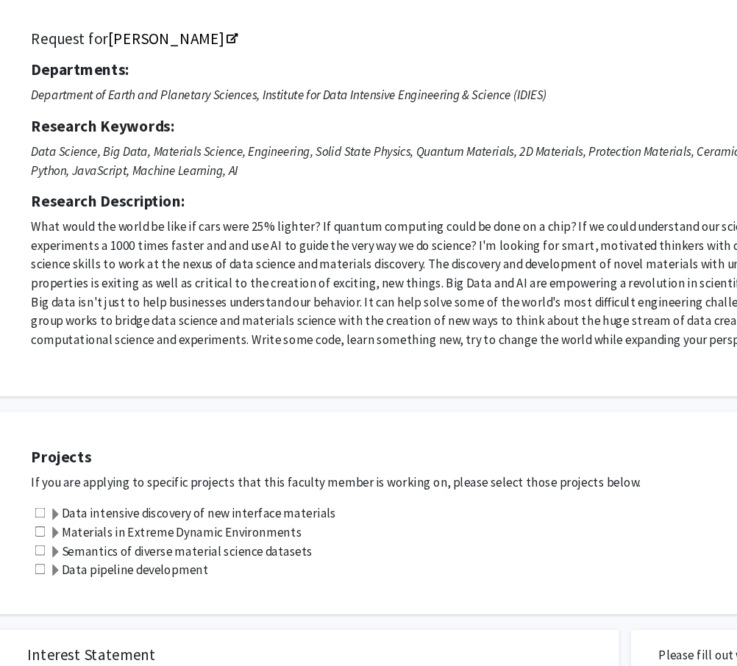
scroll to position [98, 51]
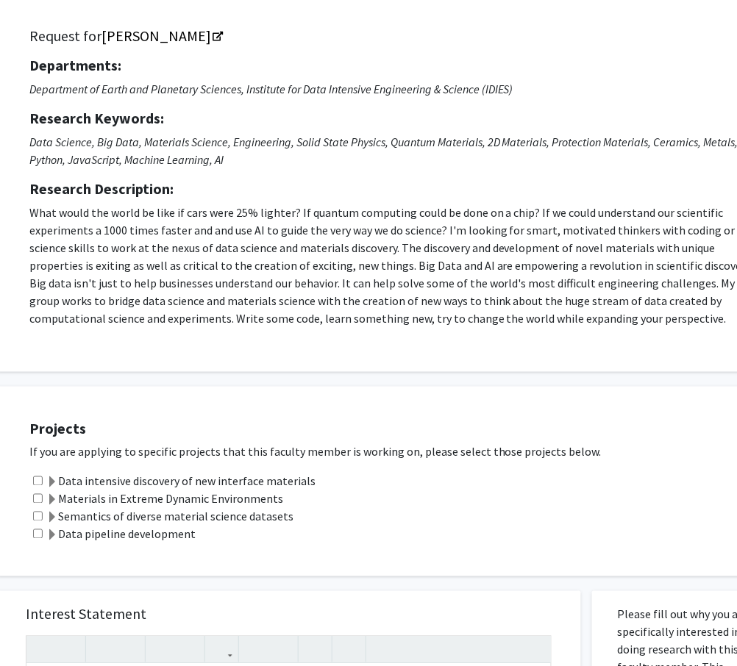
drag, startPoint x: 633, startPoint y: 8, endPoint x: 319, endPoint y: 291, distance: 422.6
click at [319, 291] on p "What would the world be like if cars were 25% lighter? If quantum computing cou…" at bounding box center [394, 265] width 731 height 123
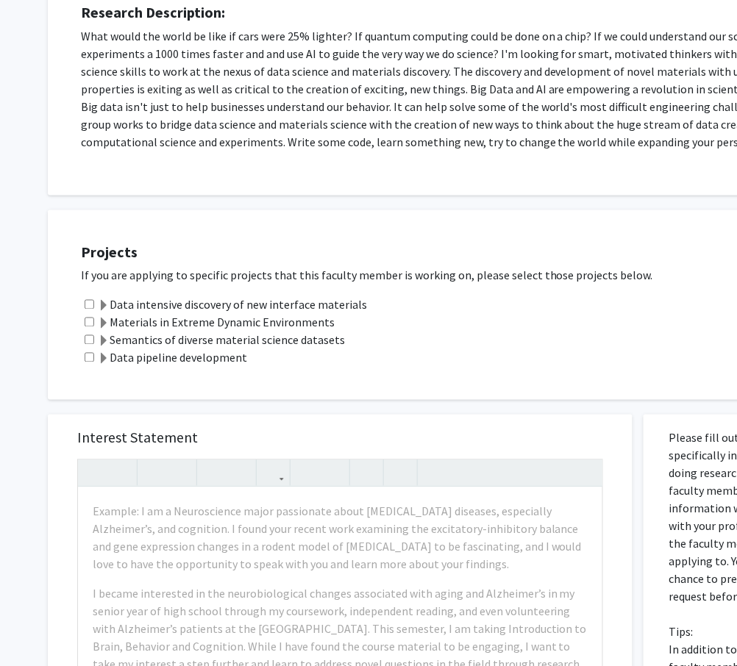
scroll to position [276, 0]
click at [104, 319] on span at bounding box center [104, 324] width 12 height 12
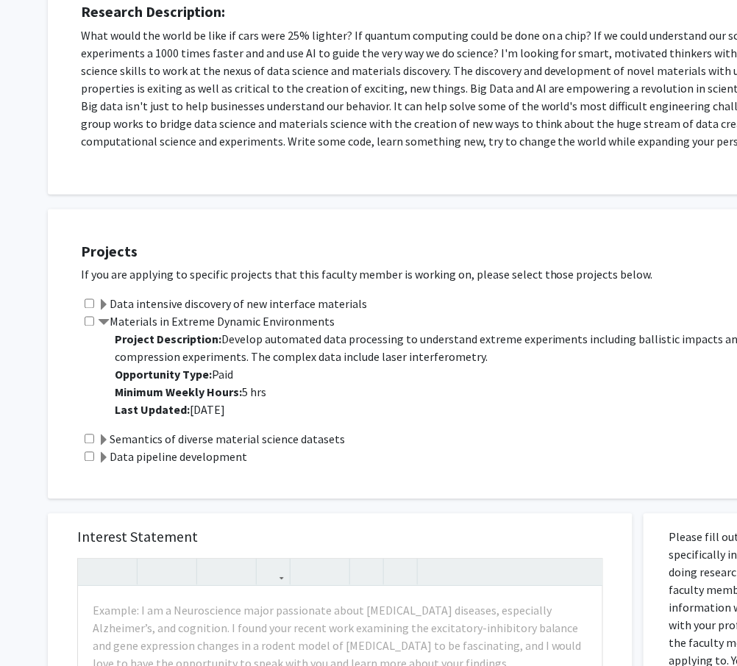
click at [90, 323] on input "checkbox" at bounding box center [90, 322] width 10 height 10
checkbox input "true"
click at [108, 303] on span at bounding box center [104, 306] width 12 height 12
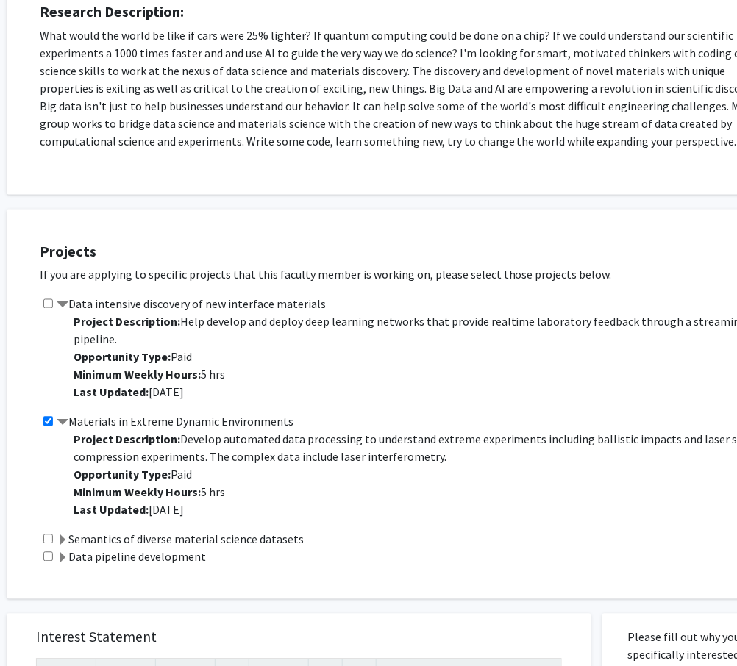
scroll to position [276, 36]
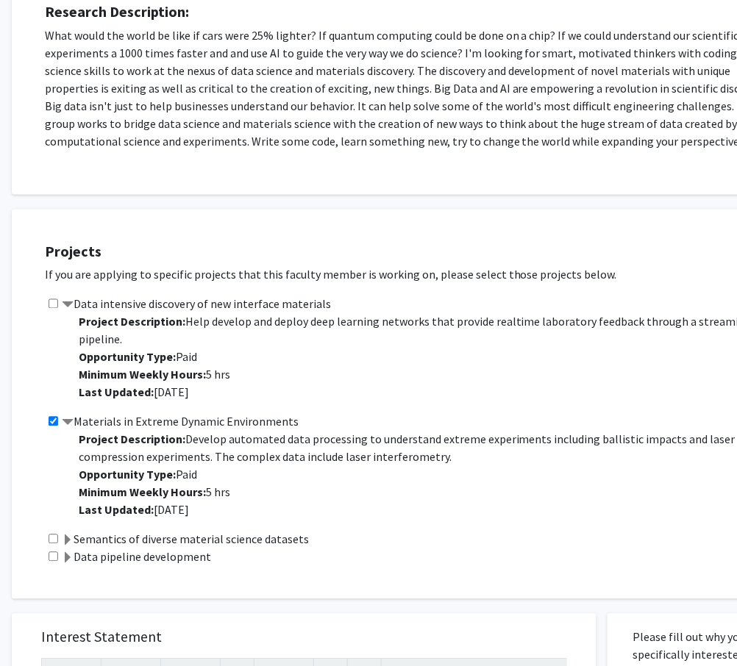
click at [64, 540] on span at bounding box center [68, 541] width 12 height 12
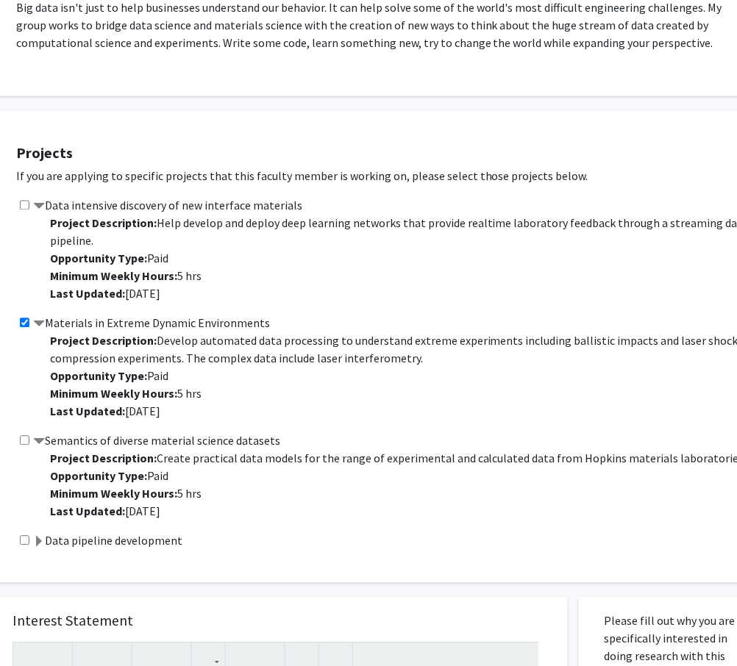
scroll to position [374, 63]
click at [40, 538] on span at bounding box center [41, 543] width 12 height 12
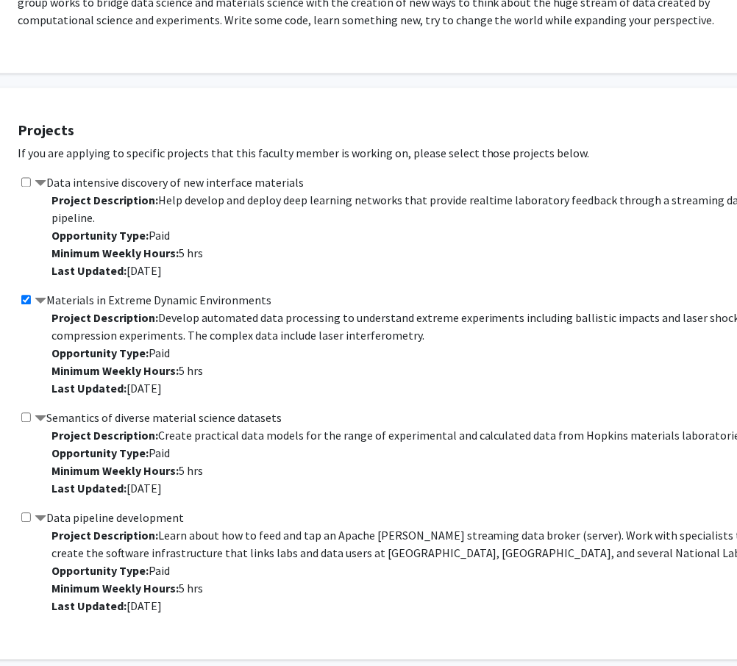
scroll to position [445, 63]
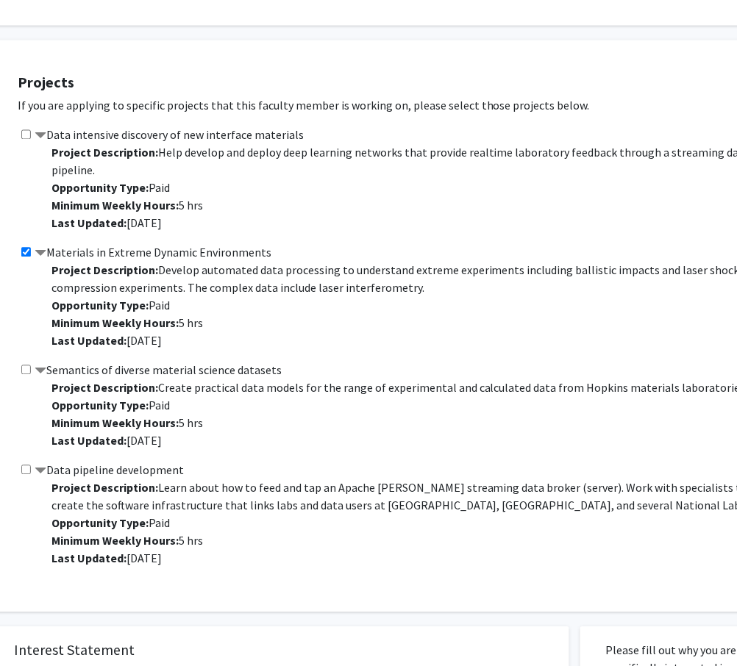
click at [109, 253] on label "Materials in Extreme Dynamic Environments" at bounding box center [153, 253] width 237 height 18
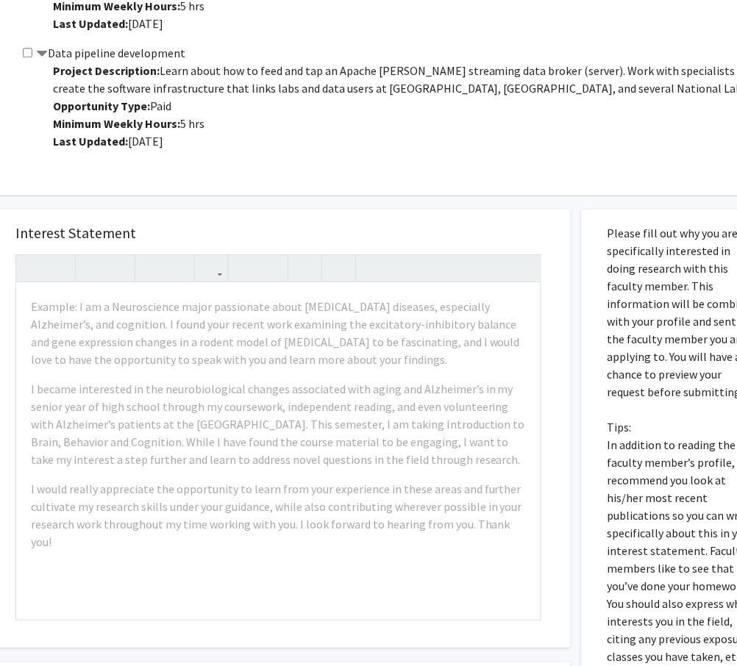
scroll to position [762, 62]
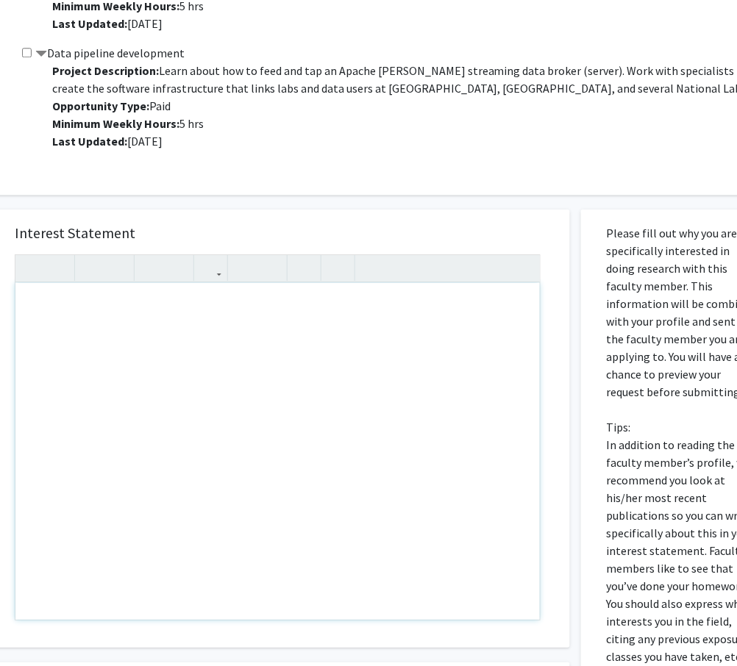
click at [45, 303] on div "Note to users with screen readers: Please press Alt+0 or Option+0 to deactivate…" at bounding box center [277, 451] width 524 height 337
paste div "Note to users with screen readers: Please press Alt+0 or Option+0 to deactivate…"
type textarea "<p>Dear [PERSON_NAME],</p><br><p>My name is [Your Name], and I am a Master’s st…"
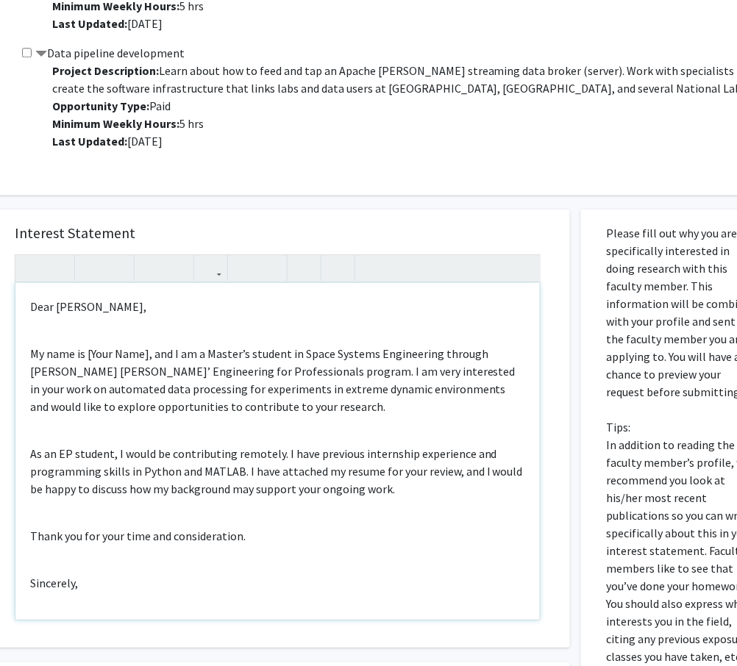
click at [32, 349] on p "My name is [Your Name], and I am a Master’s student in Space Systems Engineerin…" at bounding box center [277, 380] width 495 height 71
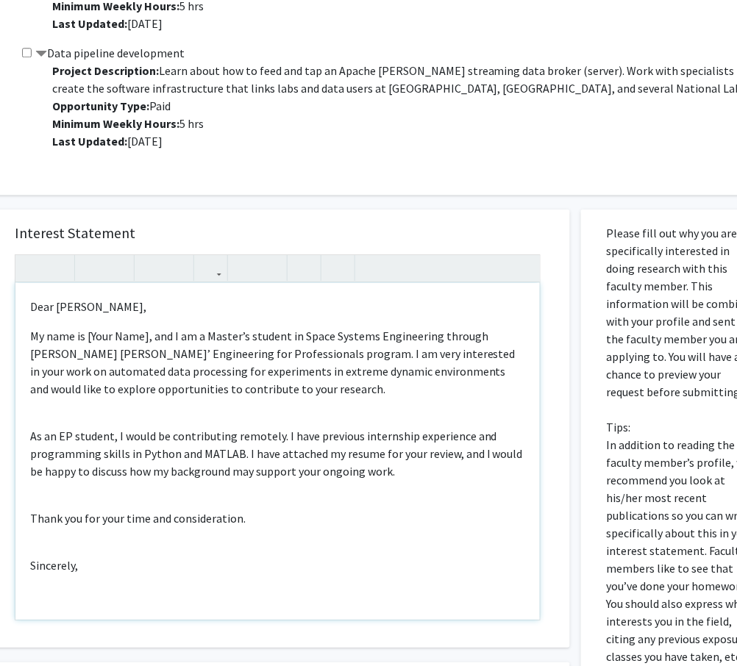
click at [148, 340] on p "My name is [Your Name], and I am a Master’s student in Space Systems Engineerin…" at bounding box center [277, 362] width 495 height 71
click at [30, 436] on p "As an EP student, I would be contributing remotely. I have previous internship …" at bounding box center [277, 453] width 495 height 53
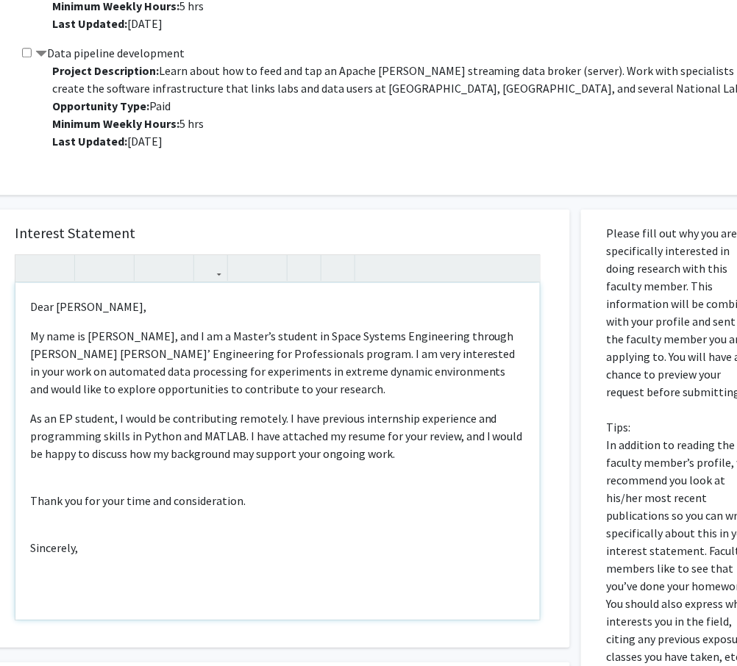
click at [30, 500] on p "Thank you for your time and consideration." at bounding box center [277, 501] width 495 height 18
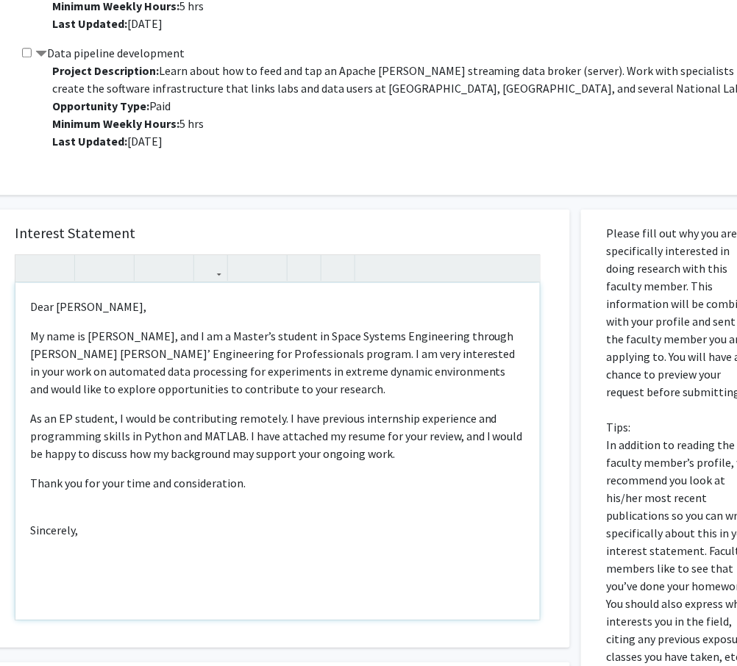
click at [31, 533] on p "Sincerely," at bounding box center [277, 530] width 495 height 18
click at [63, 534] on div "Dear [PERSON_NAME], My name is [PERSON_NAME], and I am a Master’s student in Sp…" at bounding box center [277, 451] width 524 height 337
click at [89, 517] on p "Sincerely," at bounding box center [277, 513] width 495 height 18
type textarea "<p>Dear [PERSON_NAME],</p><p>My name is [PERSON_NAME], and I am a Master’s stud…"
click at [217, 523] on div "Dear [PERSON_NAME], My name is [PERSON_NAME], and I am a Master’s student in Sp…" at bounding box center [277, 451] width 524 height 337
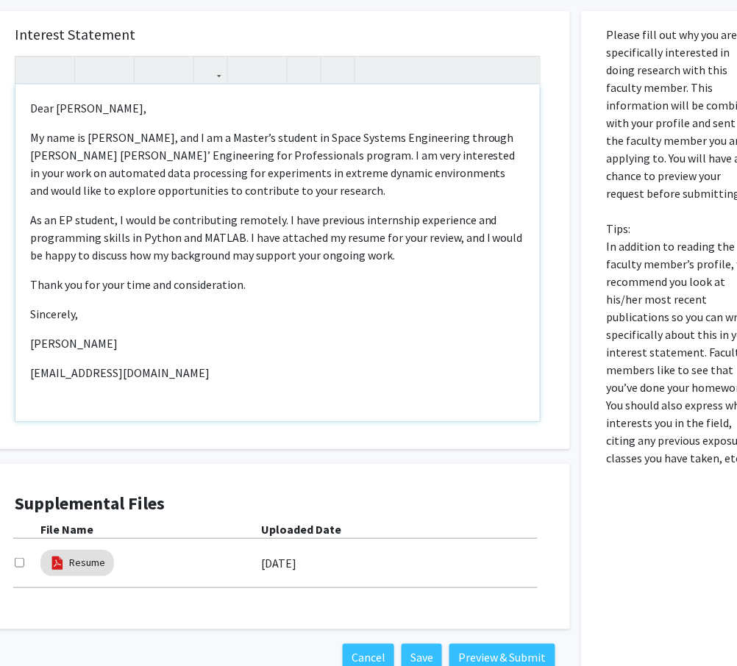
scroll to position [967, 62]
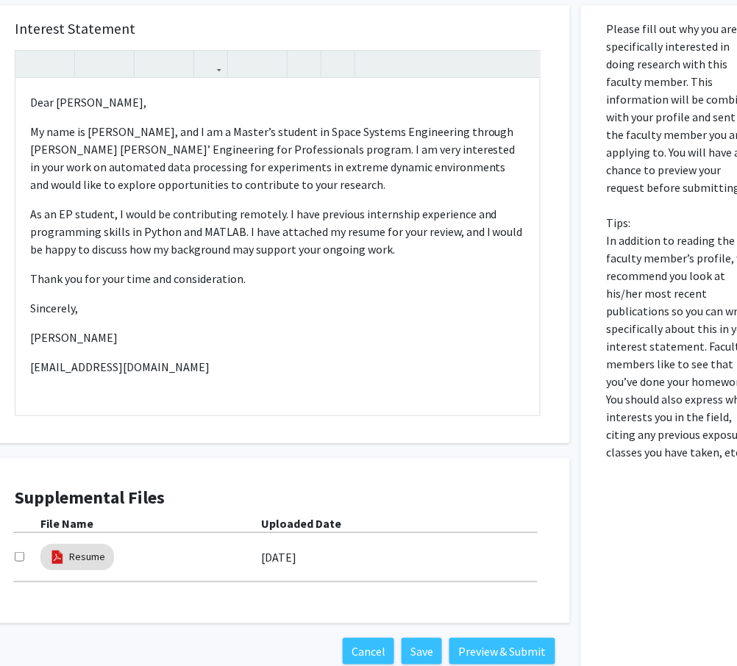
click at [18, 556] on input "checkbox" at bounding box center [20, 557] width 10 height 10
checkbox input "true"
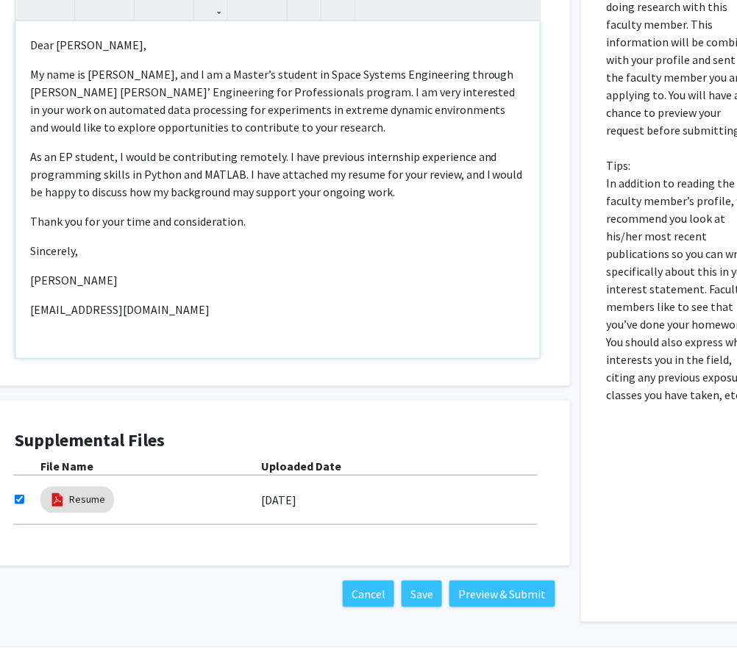
scroll to position [1056, 62]
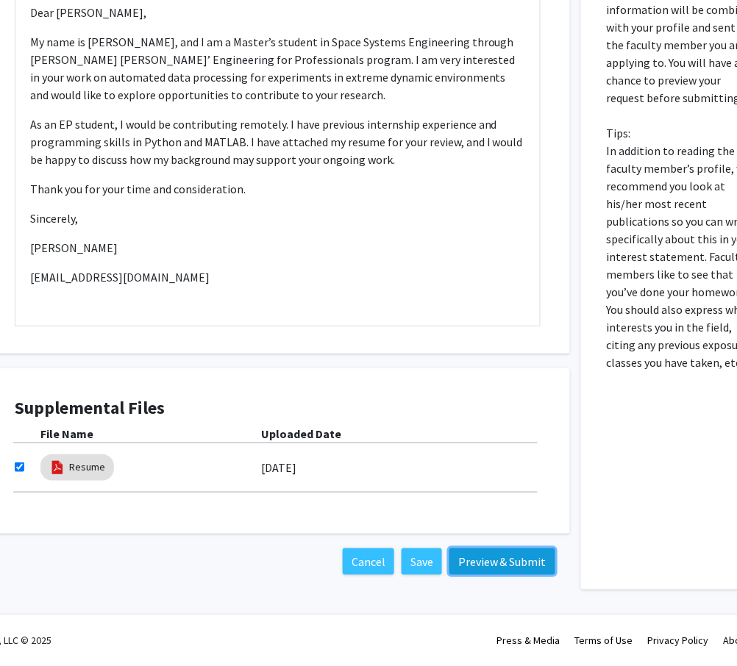
click at [492, 567] on button "Preview & Submit" at bounding box center [502, 561] width 106 height 26
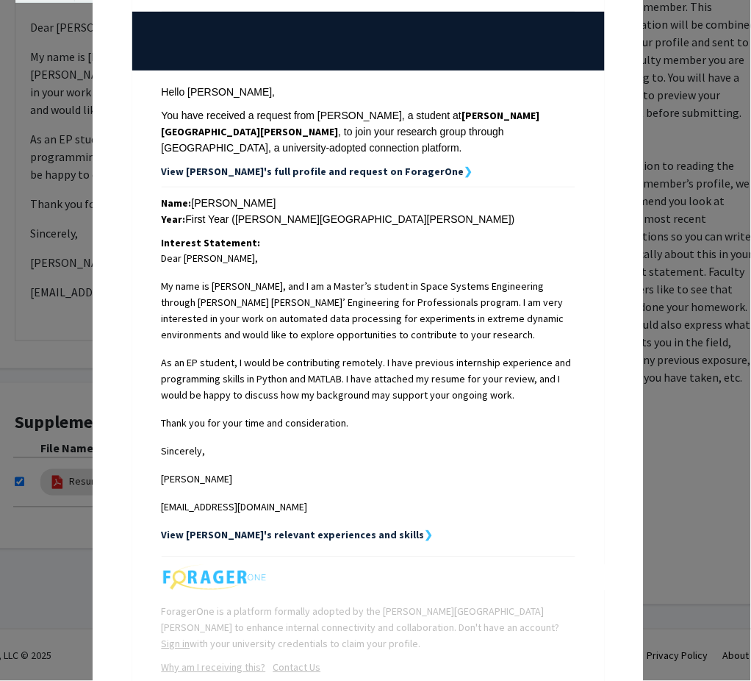
scroll to position [250, 0]
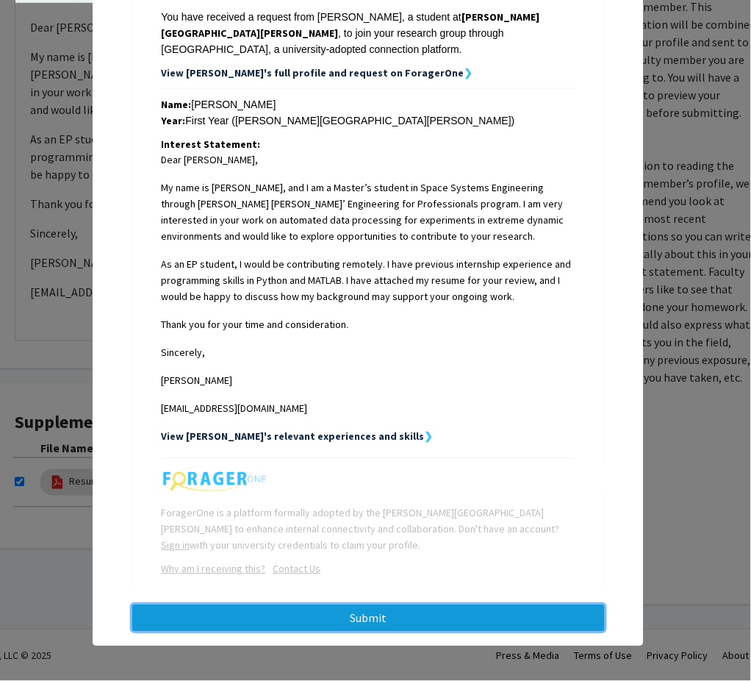
click at [336, 618] on button "Submit" at bounding box center [368, 618] width 473 height 26
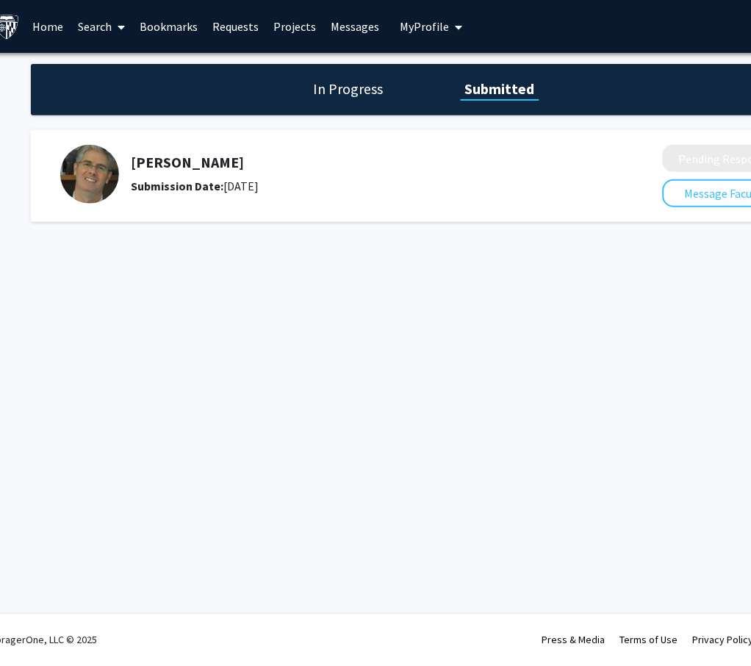
scroll to position [0, 16]
